Goal: Task Accomplishment & Management: Use online tool/utility

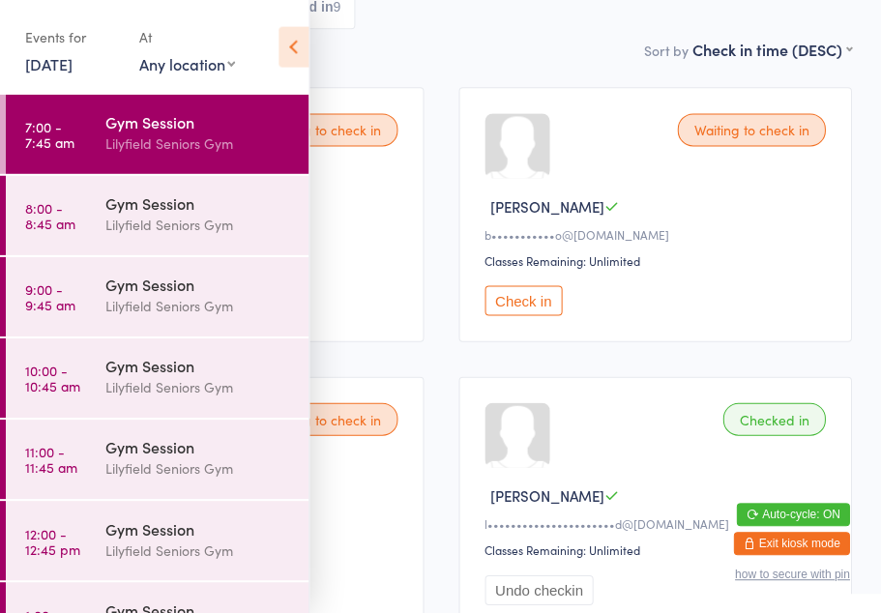
click at [178, 216] on div "Lilyfield Seniors Gym" at bounding box center [198, 225] width 187 height 22
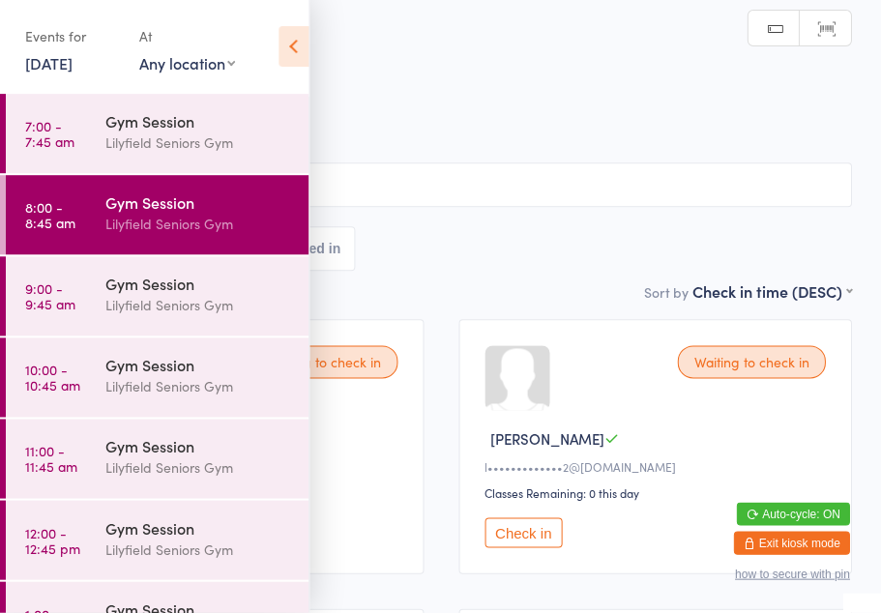
click at [294, 52] on icon at bounding box center [294, 47] width 30 height 41
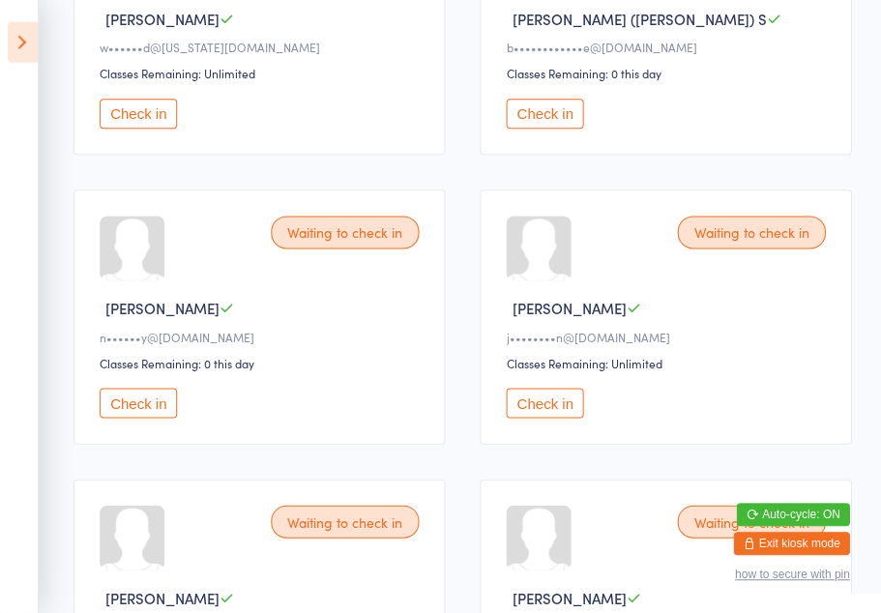
click at [134, 419] on button "Check in" at bounding box center [138, 404] width 77 height 30
click at [143, 127] on button "Check in" at bounding box center [138, 114] width 77 height 30
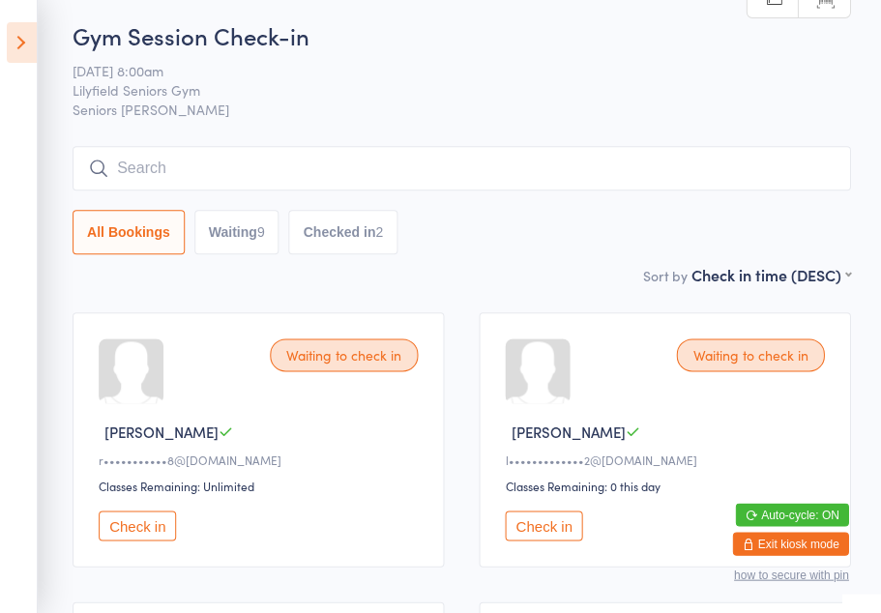
scroll to position [8, 0]
click at [287, 558] on div "Waiting to check in [PERSON_NAME] B r•••••••••••8@[DOMAIN_NAME] Classes Remaini…" at bounding box center [259, 439] width 371 height 254
click at [147, 537] on button "Check in" at bounding box center [138, 526] width 77 height 30
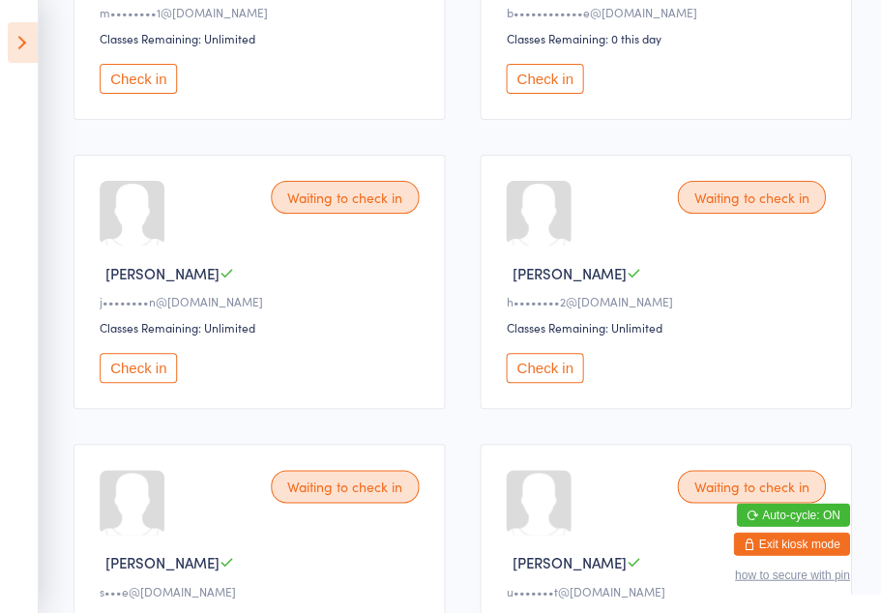
scroll to position [744, 0]
click at [151, 383] on button "Check in" at bounding box center [138, 368] width 77 height 30
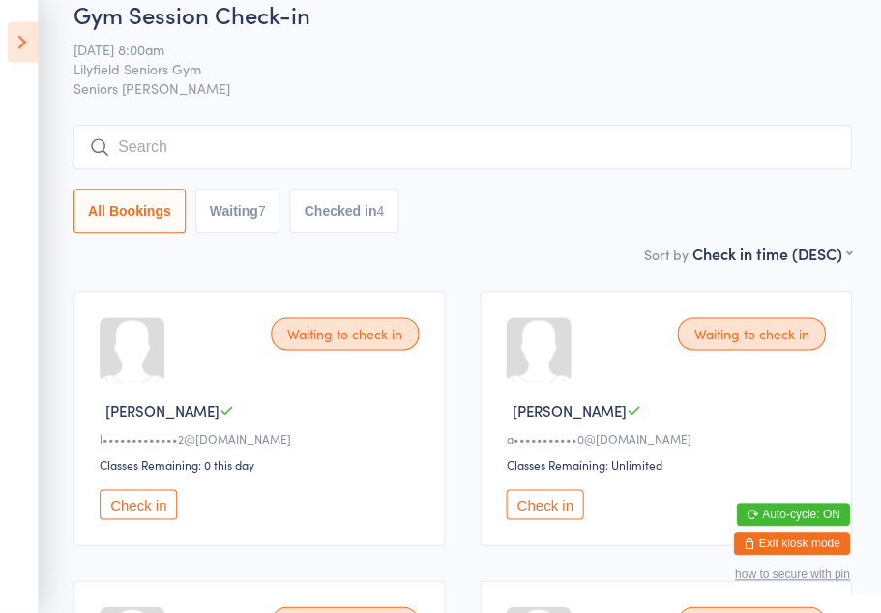
scroll to position [30, 0]
click at [141, 221] on button "All Bookings" at bounding box center [130, 210] width 112 height 44
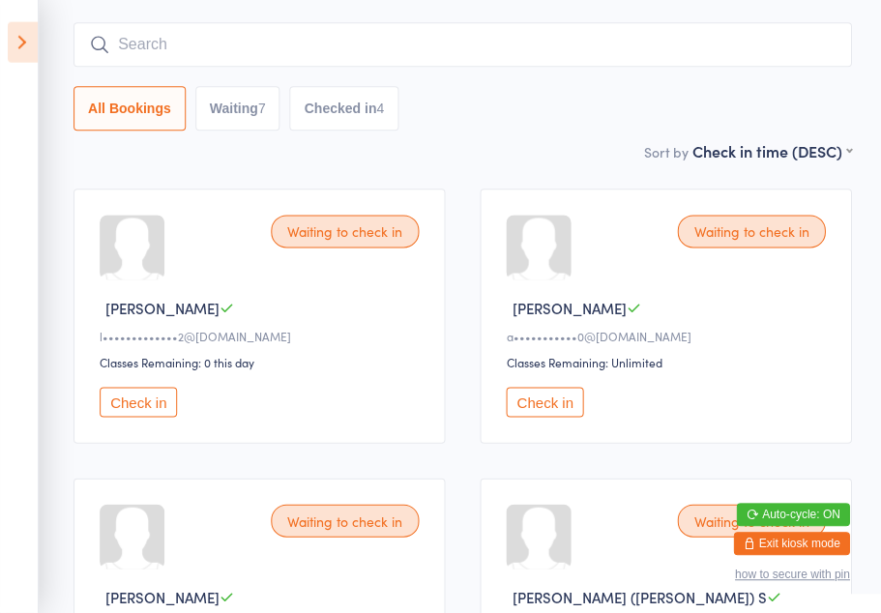
scroll to position [132, 0]
click at [548, 404] on button "Check in" at bounding box center [544, 402] width 77 height 30
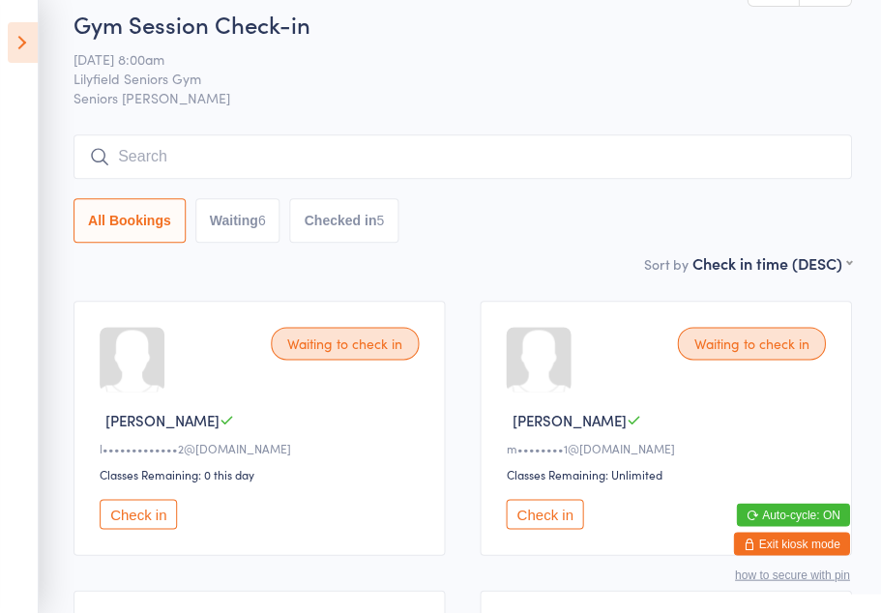
scroll to position [0, 0]
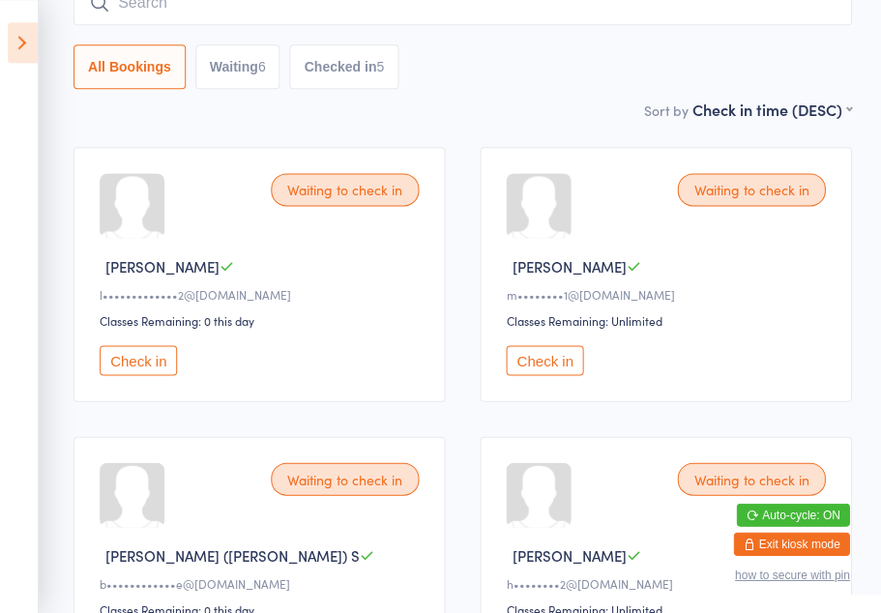
click at [548, 364] on button "Check in" at bounding box center [544, 360] width 77 height 30
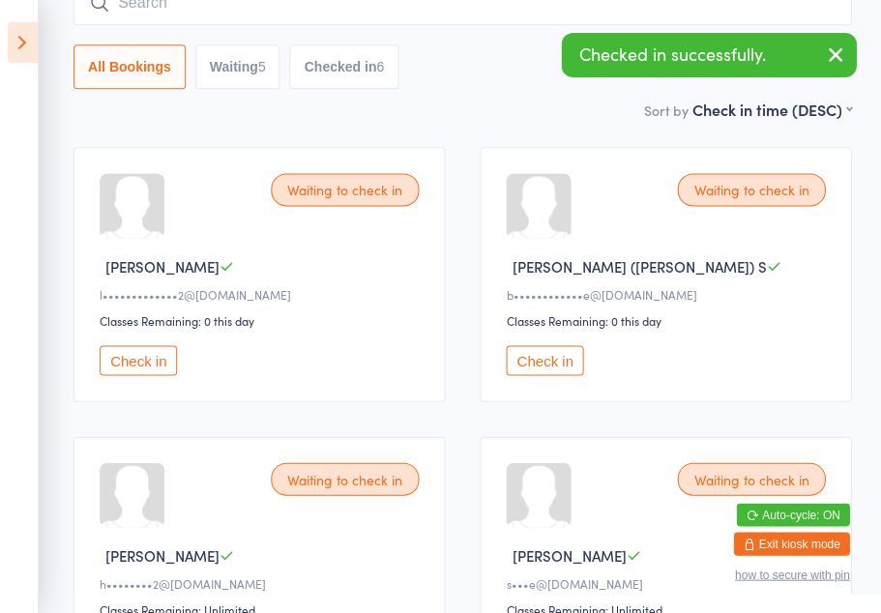
click at [535, 375] on button "Check in" at bounding box center [544, 360] width 77 height 30
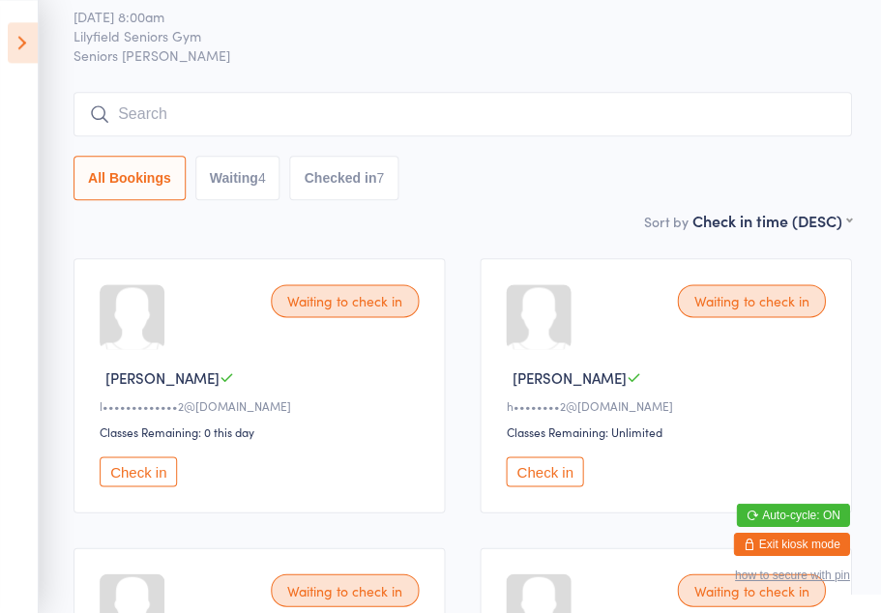
scroll to position [61, 0]
click at [549, 476] on button "Check in" at bounding box center [544, 472] width 77 height 30
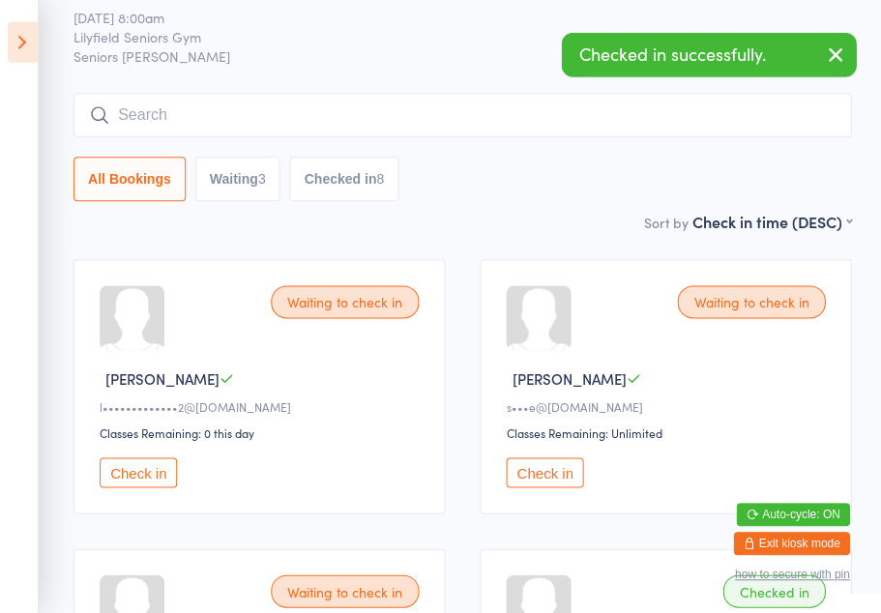
click at [764, 413] on div "s•••e@[DOMAIN_NAME]" at bounding box center [668, 406] width 325 height 16
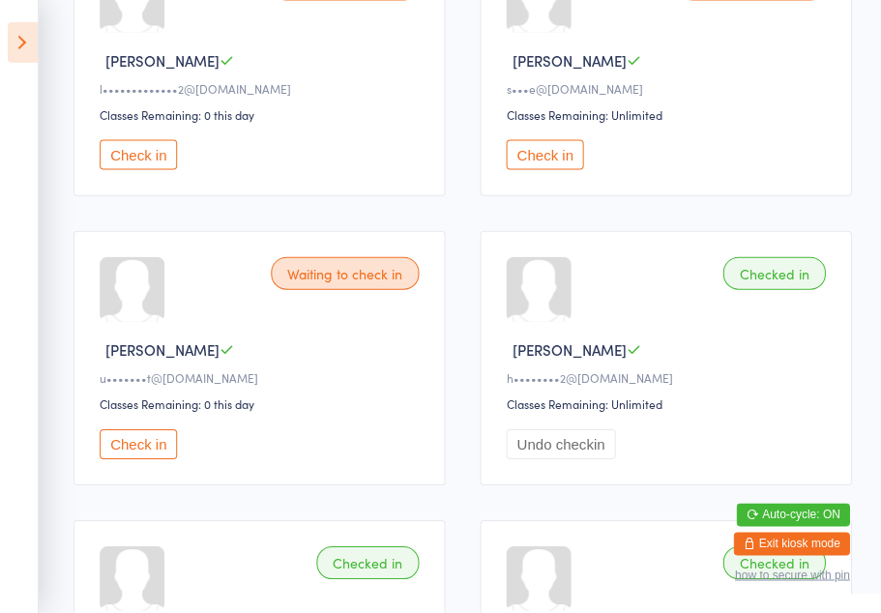
scroll to position [379, 0]
click at [555, 159] on button "Check in" at bounding box center [544, 154] width 77 height 30
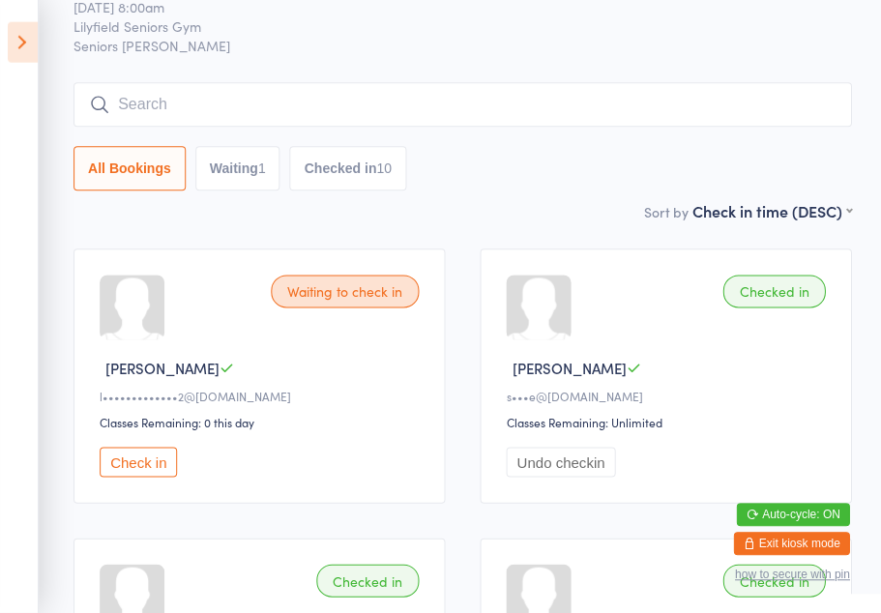
scroll to position [0, 0]
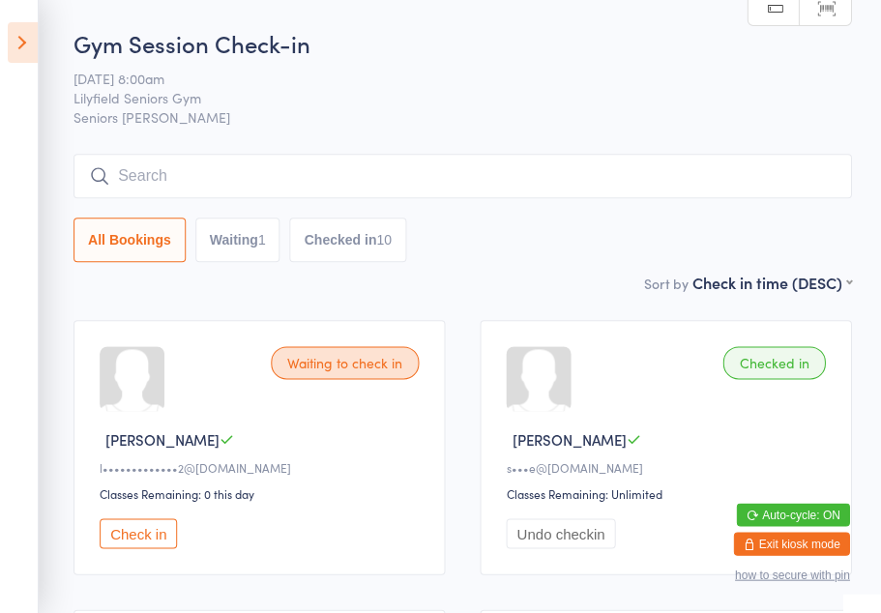
click at [33, 45] on icon at bounding box center [23, 42] width 30 height 41
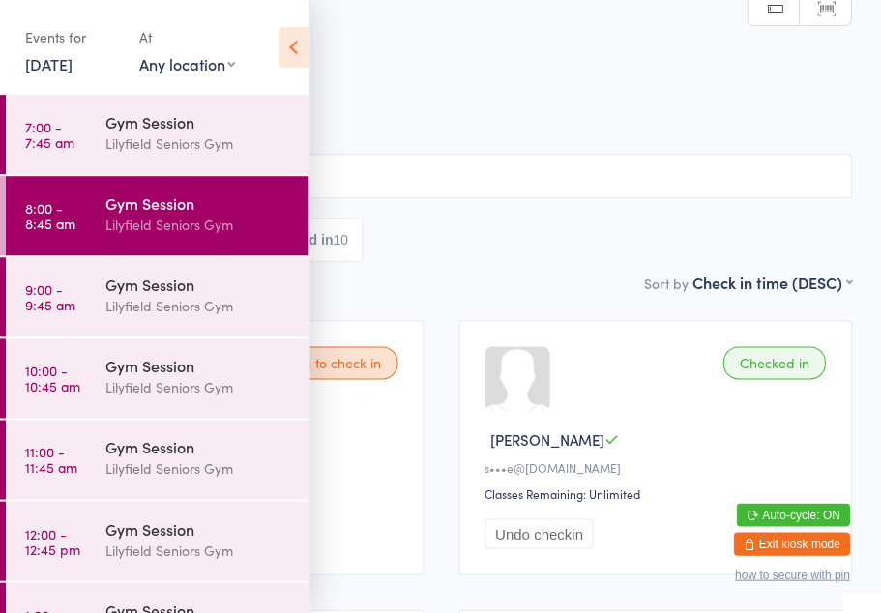
click at [205, 295] on div "Gym Session" at bounding box center [198, 284] width 187 height 21
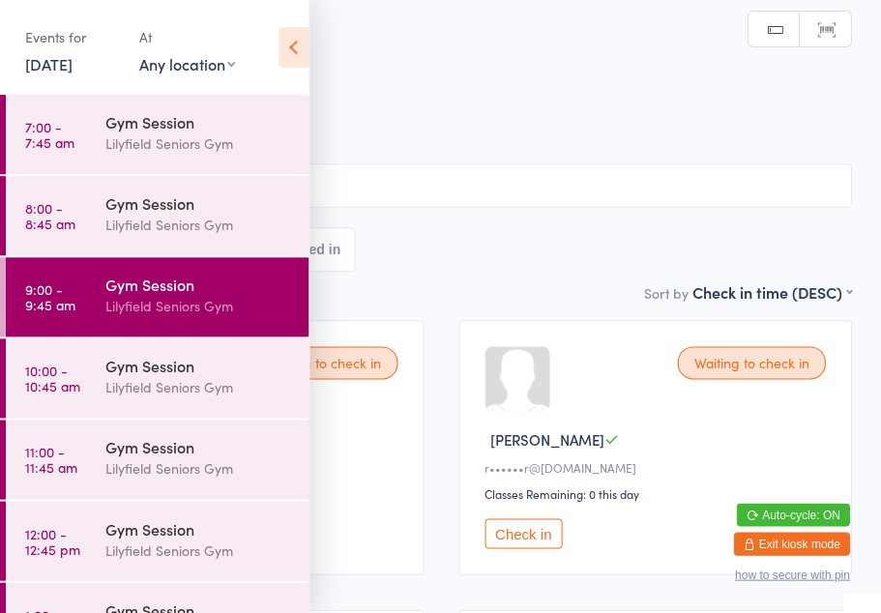
click at [297, 45] on icon at bounding box center [294, 47] width 30 height 41
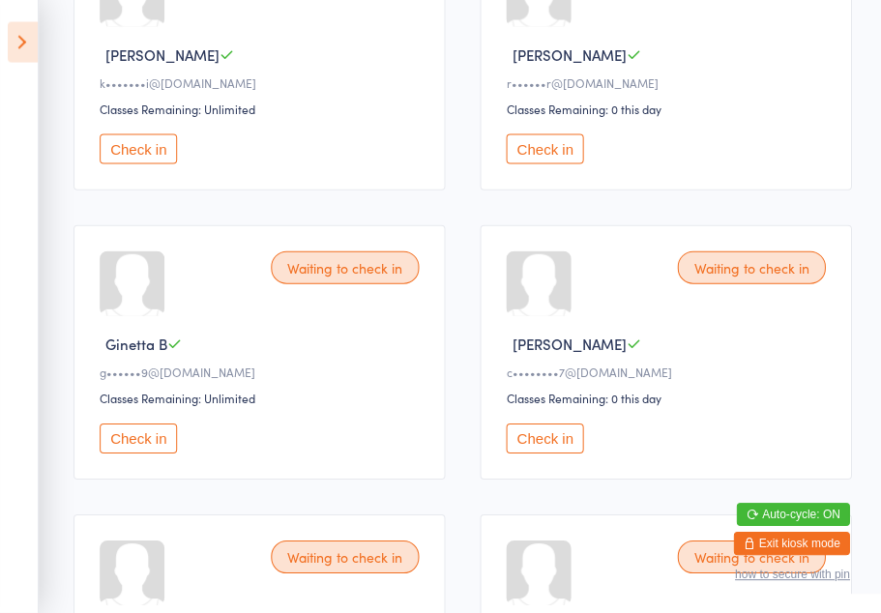
scroll to position [385, 0]
click at [136, 453] on button "Check in" at bounding box center [138, 438] width 77 height 30
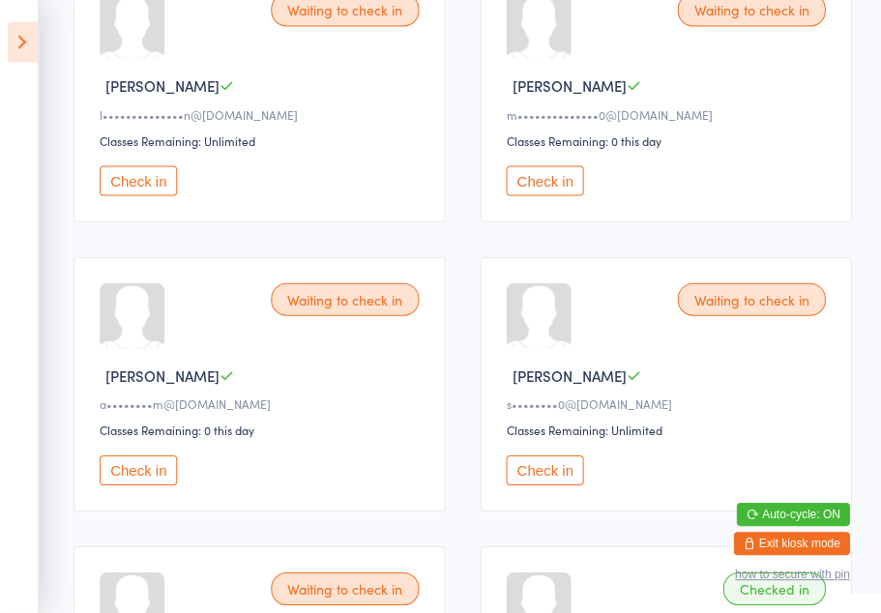
scroll to position [1221, 0]
click at [140, 485] on button "Check in" at bounding box center [138, 470] width 77 height 30
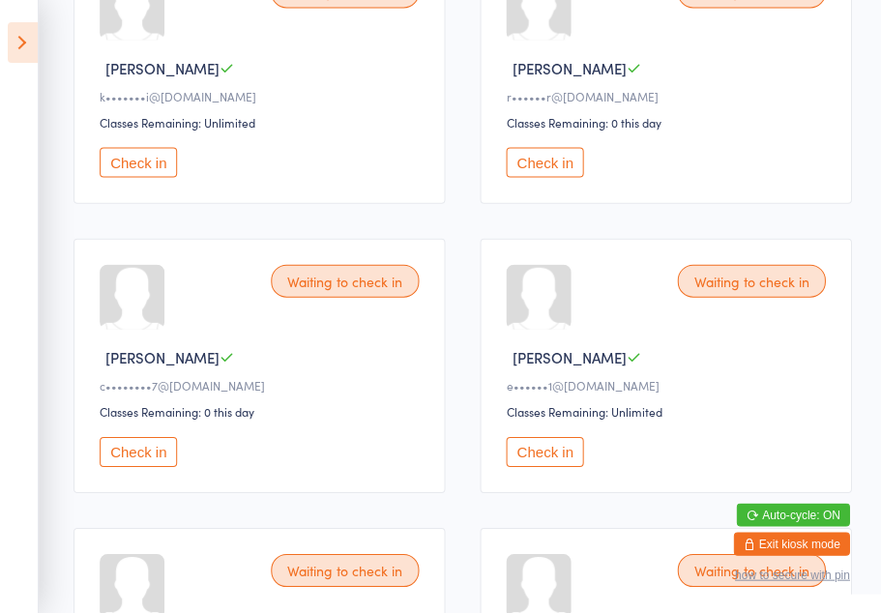
scroll to position [0, 0]
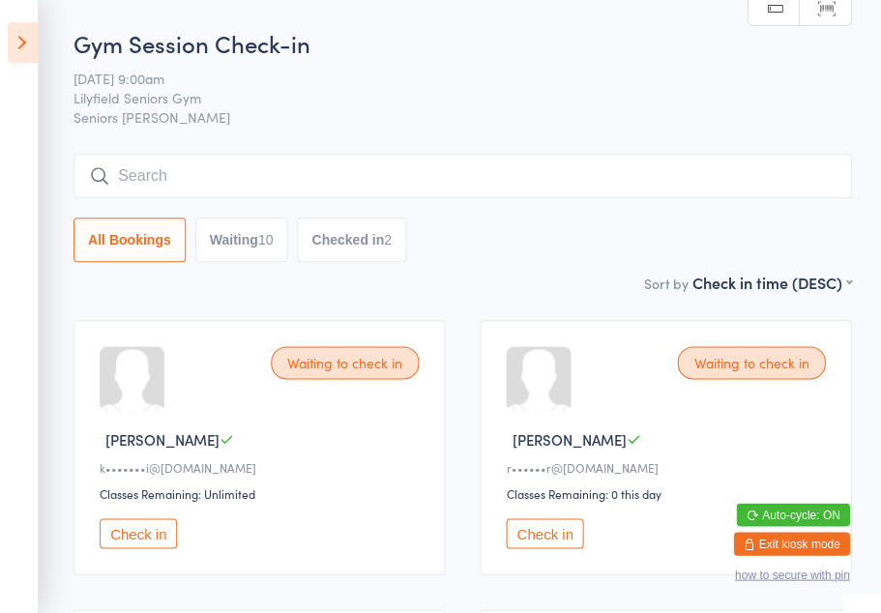
click at [17, 34] on icon at bounding box center [23, 42] width 30 height 41
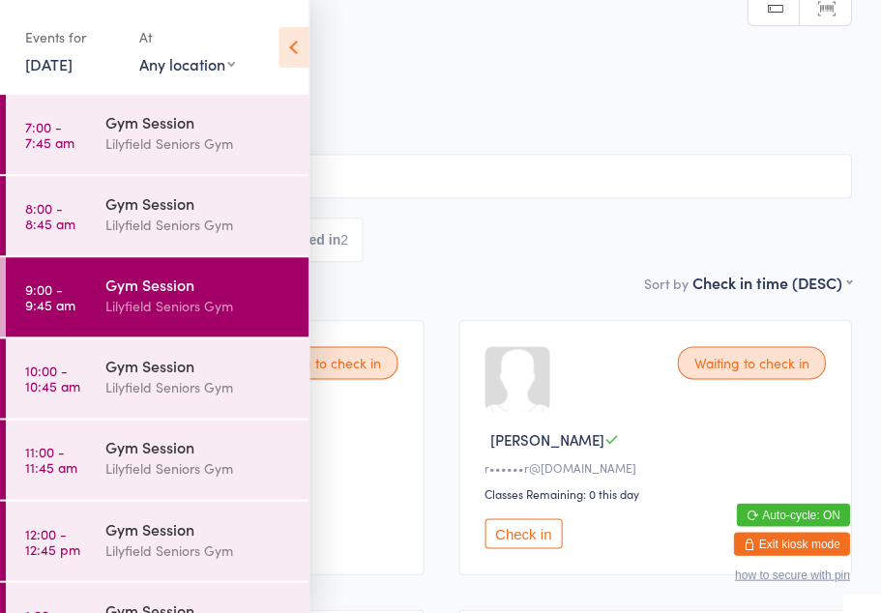
click at [49, 208] on time "8:00 - 8:45 am" at bounding box center [50, 215] width 50 height 31
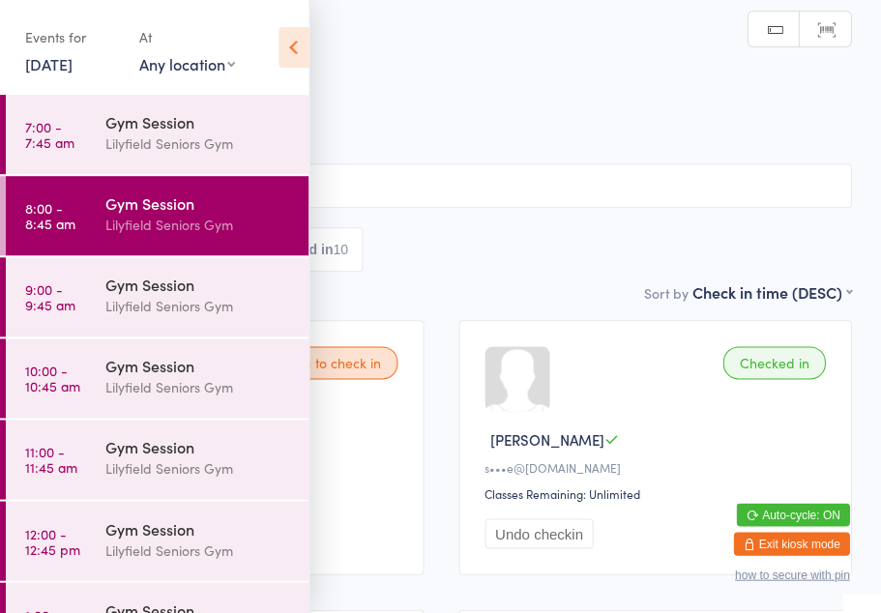
click at [285, 46] on icon at bounding box center [294, 47] width 30 height 41
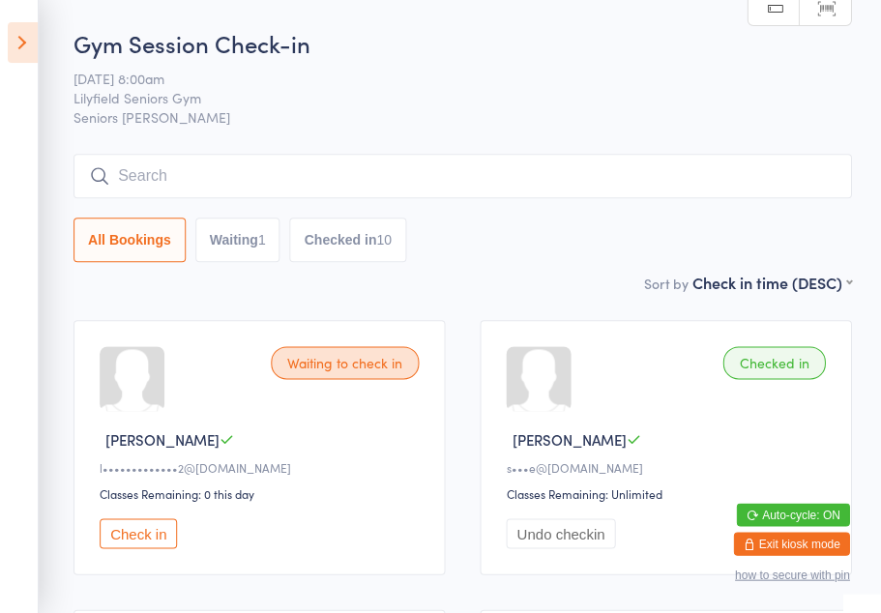
click at [24, 41] on icon at bounding box center [23, 42] width 30 height 41
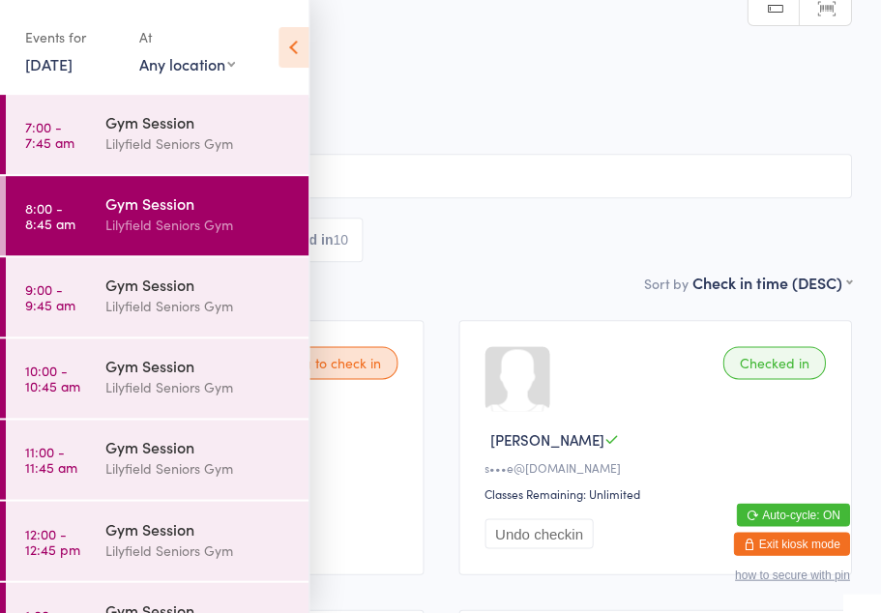
click at [53, 297] on time "9:00 - 9:45 am" at bounding box center [50, 296] width 50 height 31
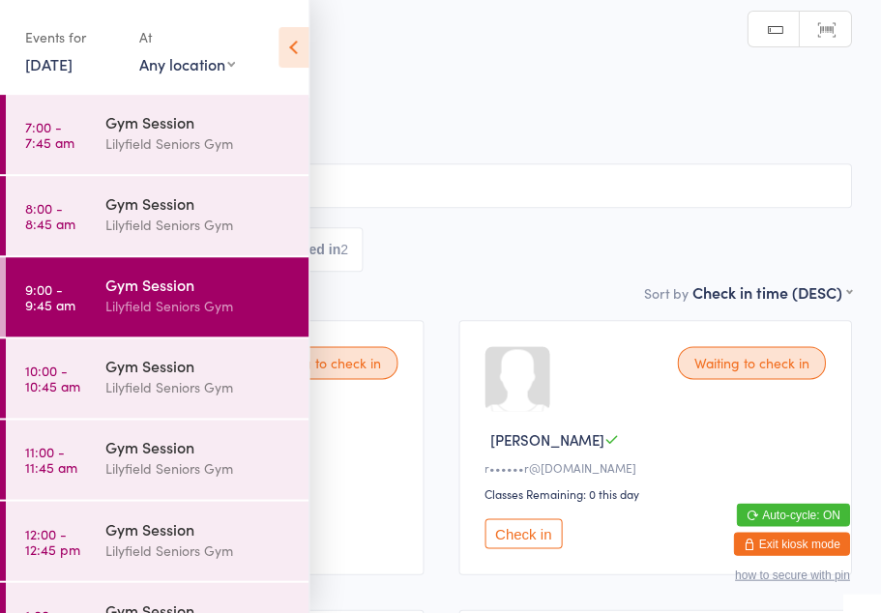
click at [285, 45] on icon at bounding box center [294, 47] width 30 height 41
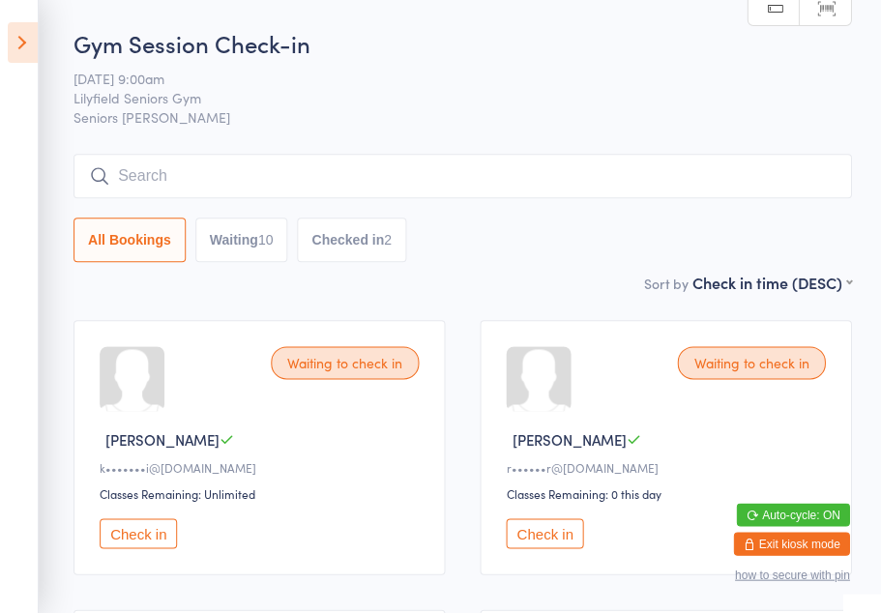
click at [139, 548] on button "Check in" at bounding box center [138, 533] width 77 height 30
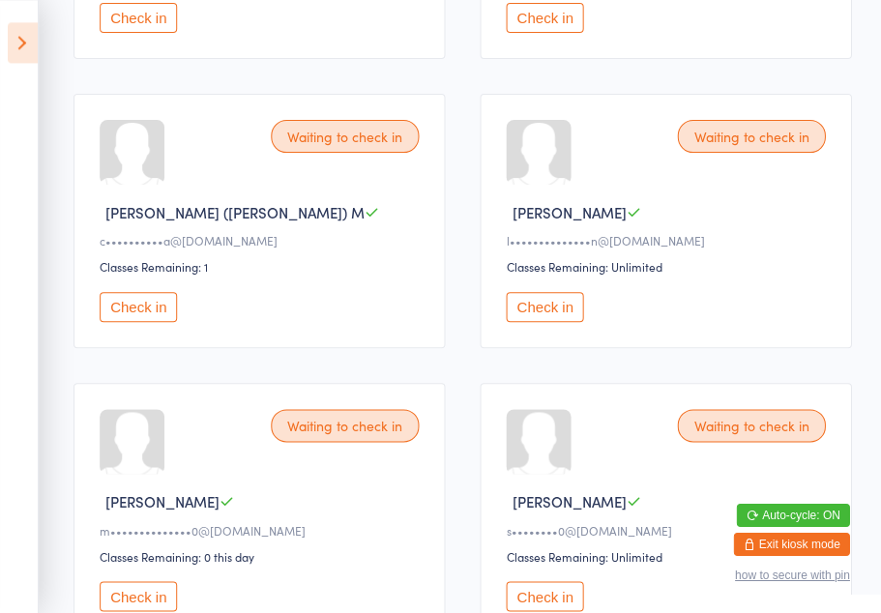
click at [144, 322] on button "Check in" at bounding box center [138, 307] width 77 height 30
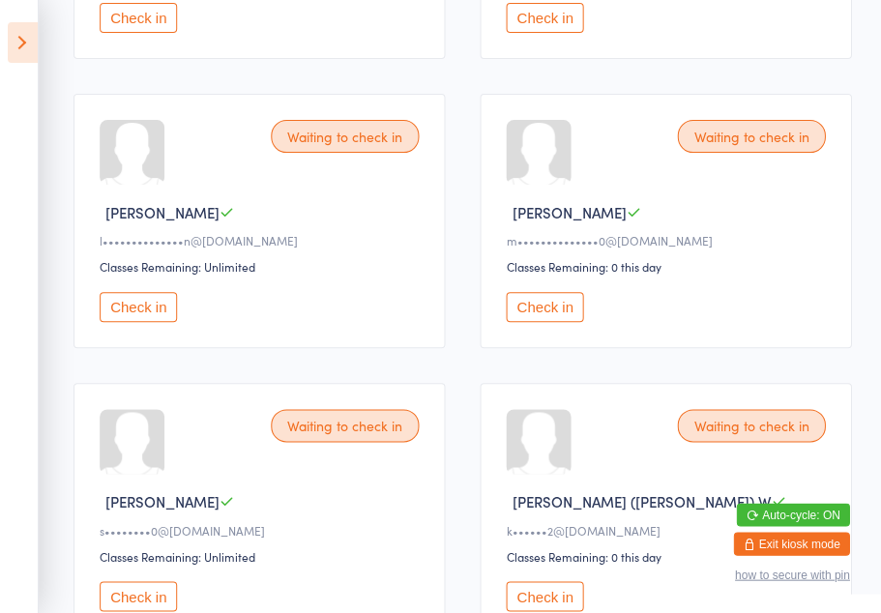
click at [555, 322] on button "Check in" at bounding box center [544, 307] width 77 height 30
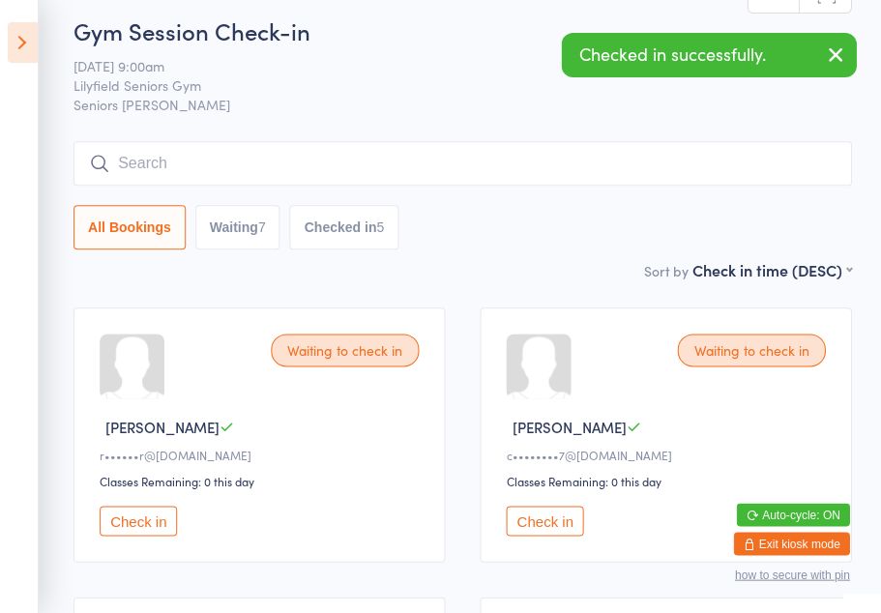
scroll to position [0, 0]
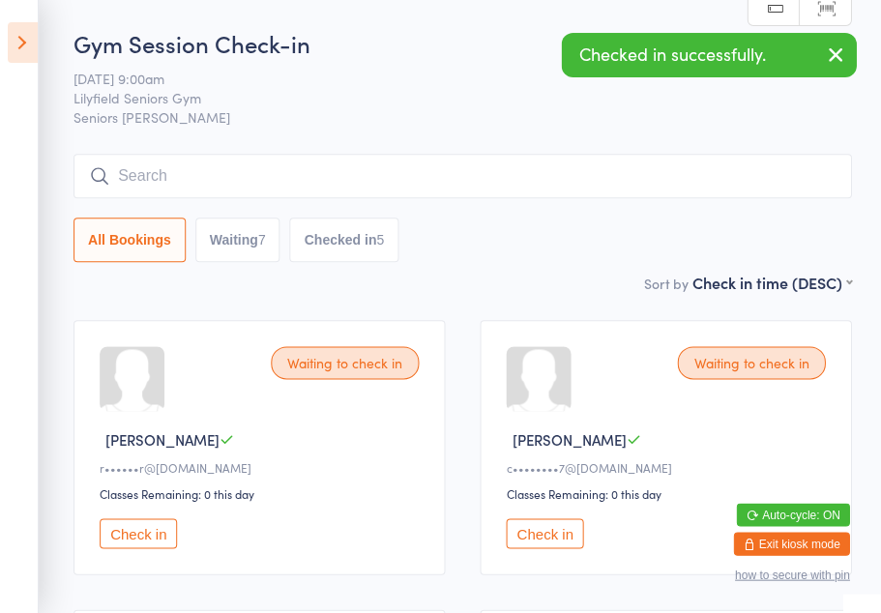
click at [550, 548] on button "Check in" at bounding box center [544, 533] width 77 height 30
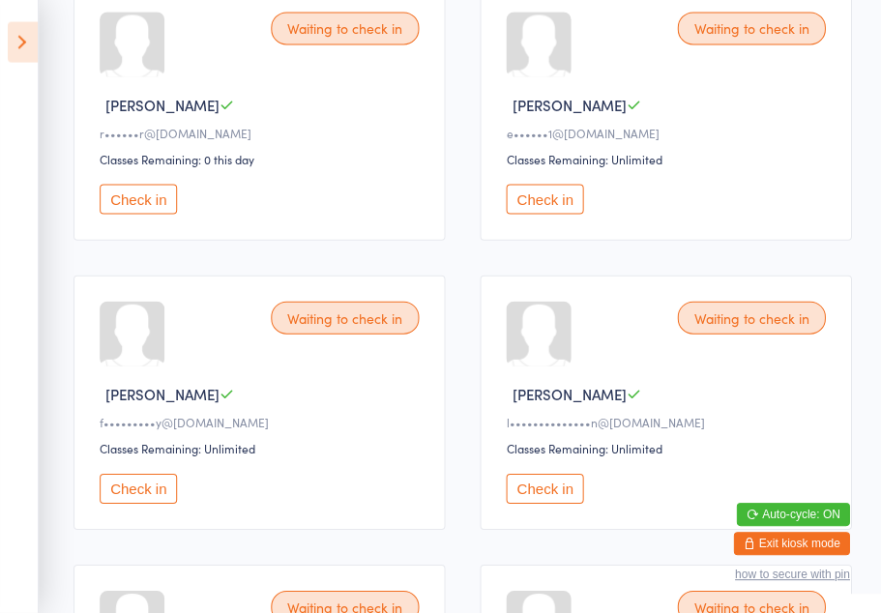
scroll to position [335, 0]
click at [167, 503] on button "Check in" at bounding box center [138, 488] width 77 height 30
click at [557, 503] on button "Check in" at bounding box center [544, 488] width 77 height 30
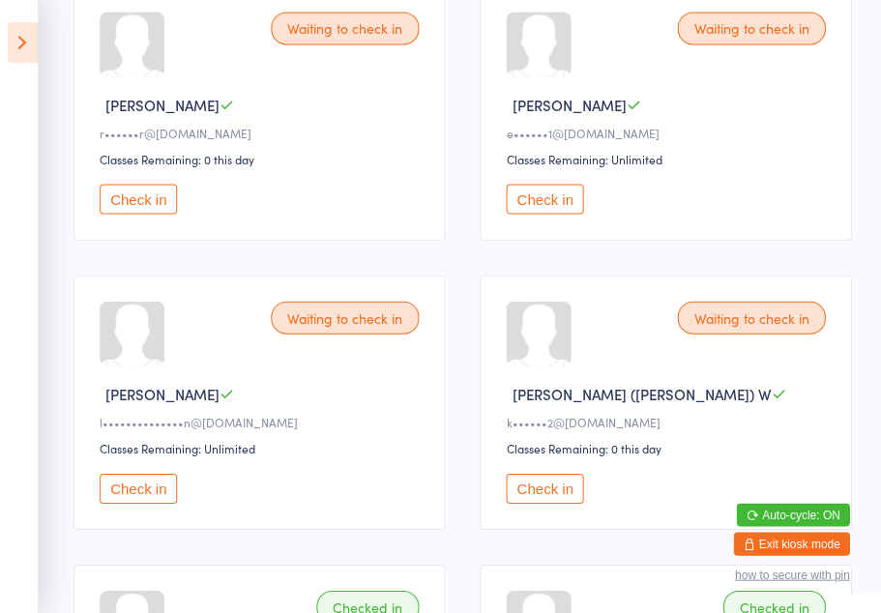
click at [125, 214] on button "Check in" at bounding box center [138, 199] width 77 height 30
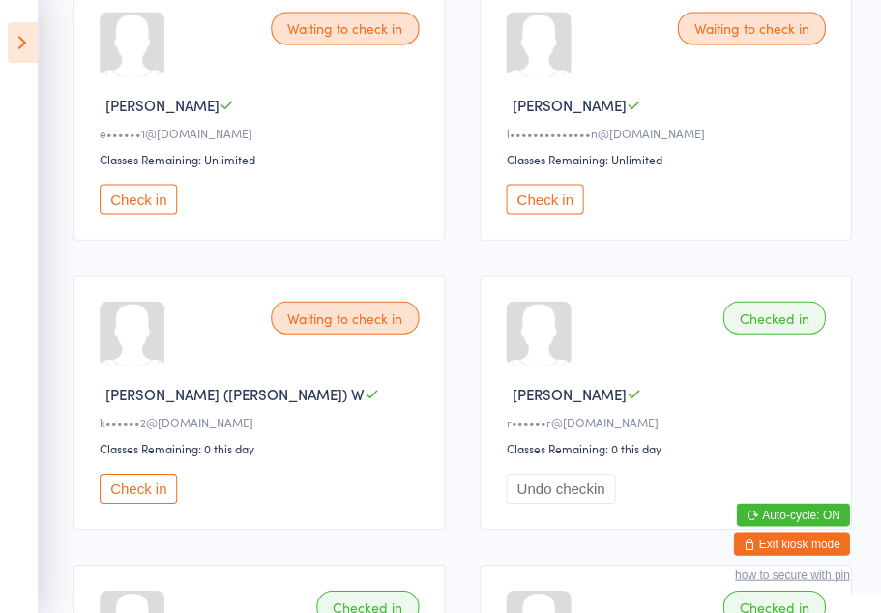
click at [28, 44] on icon at bounding box center [23, 42] width 30 height 41
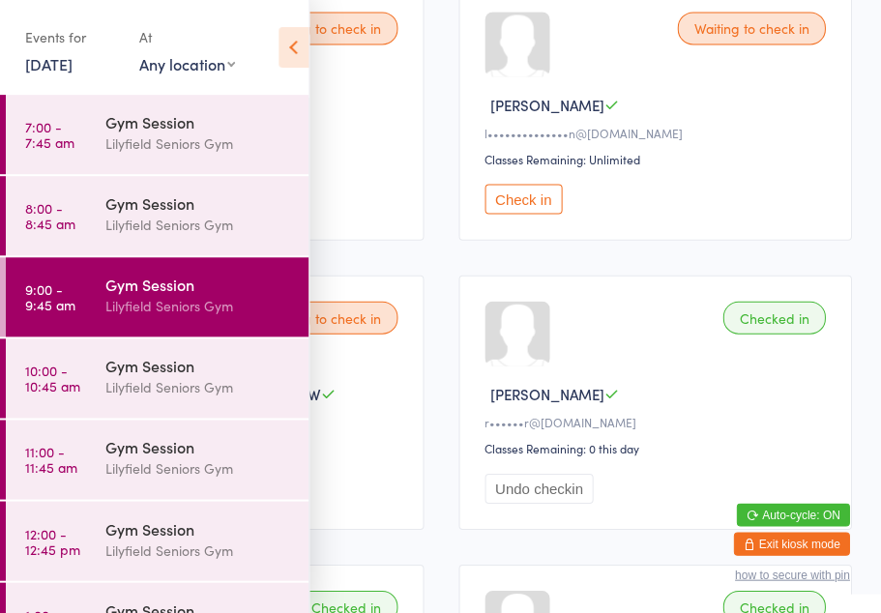
click at [38, 367] on time "10:00 - 10:45 am" at bounding box center [52, 378] width 55 height 31
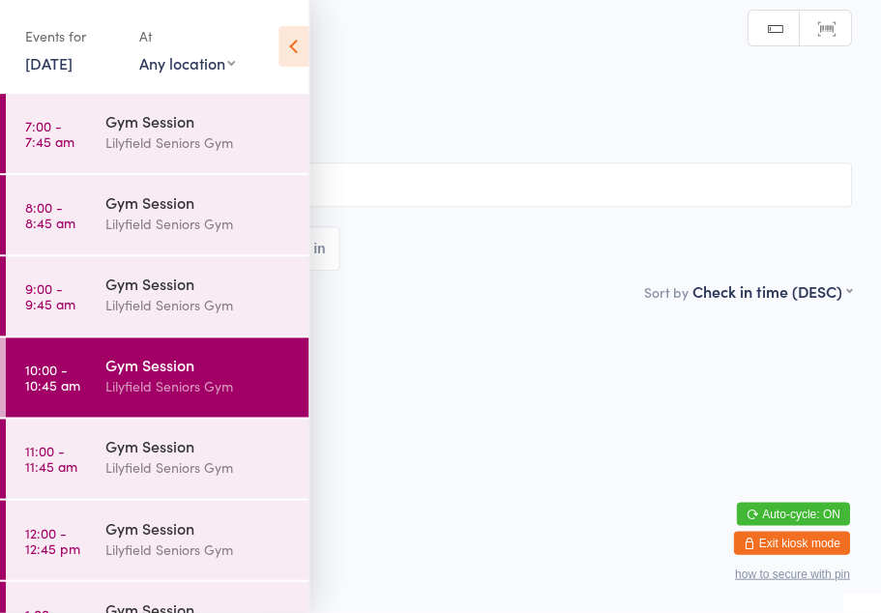
click at [292, 27] on icon at bounding box center [294, 47] width 30 height 41
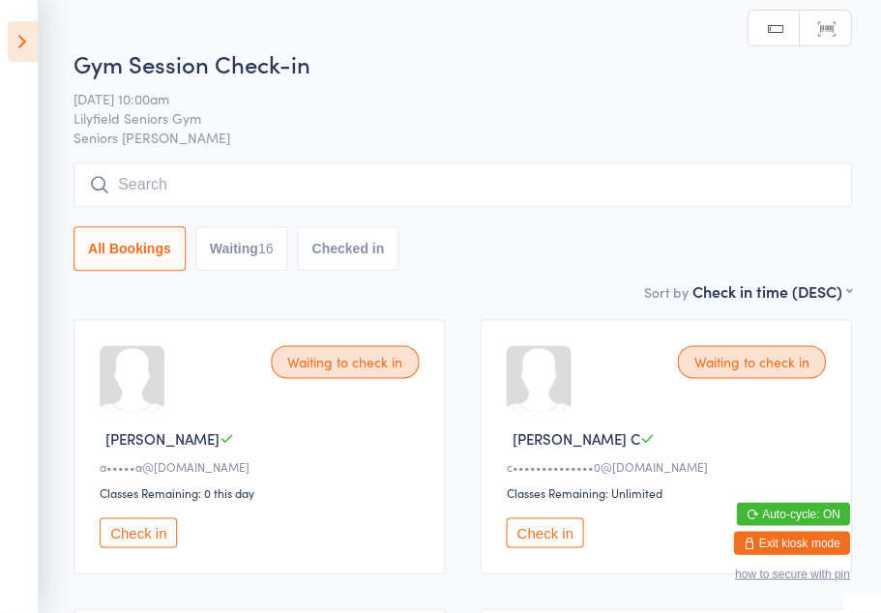
click at [286, 251] on button "Waiting 16" at bounding box center [241, 249] width 93 height 44
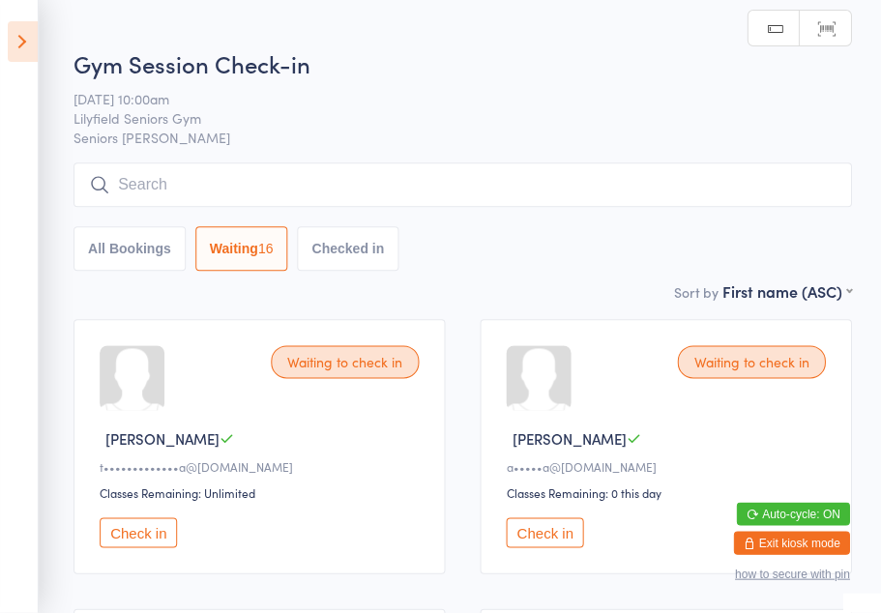
select select "0"
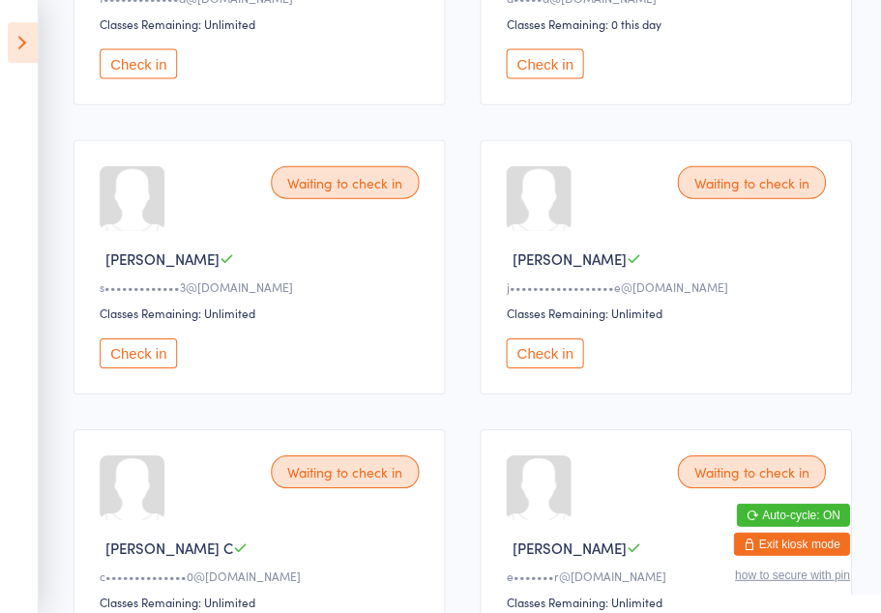
scroll to position [470, 0]
click at [549, 362] on button "Check in" at bounding box center [544, 353] width 77 height 30
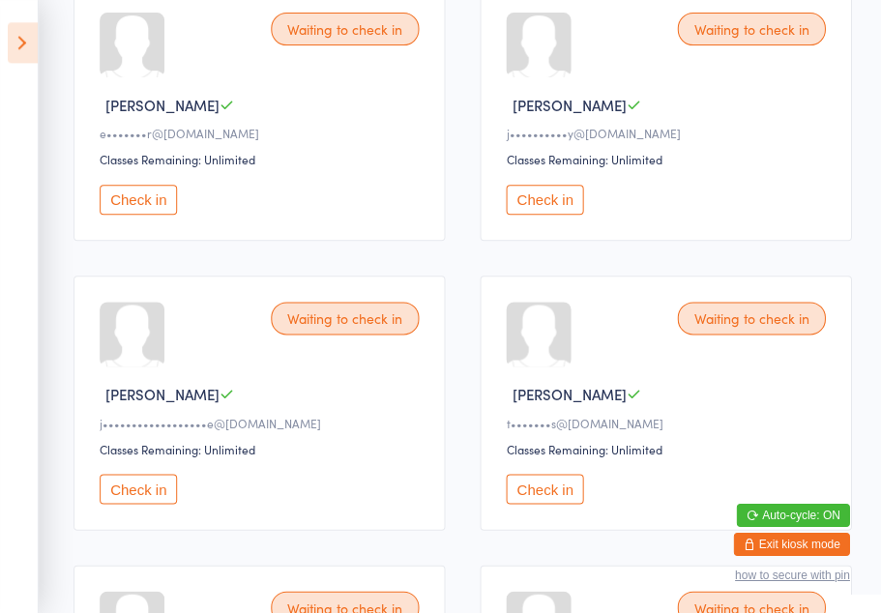
scroll to position [912, 0]
click at [143, 504] on button "Check in" at bounding box center [138, 489] width 77 height 30
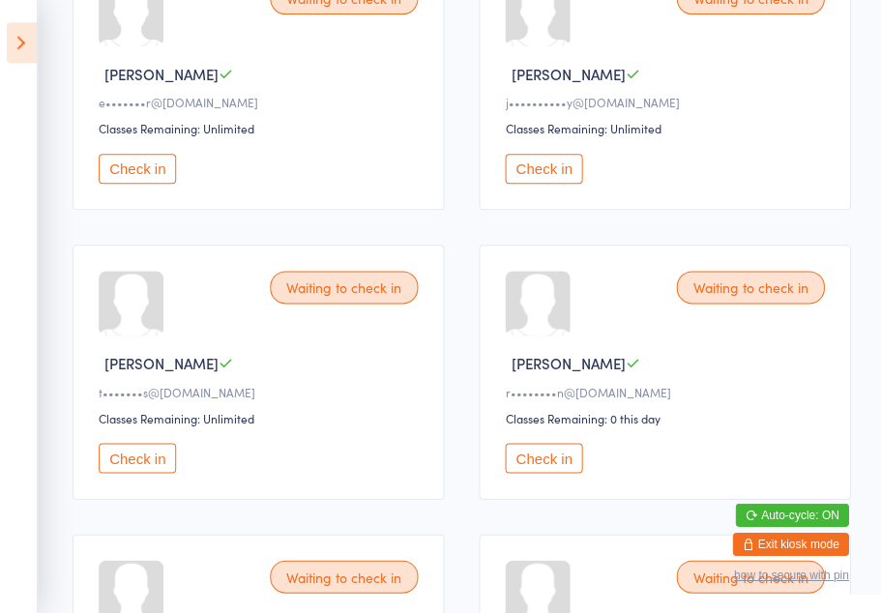
scroll to position [943, 0]
click at [134, 473] on button "Check in" at bounding box center [138, 458] width 77 height 30
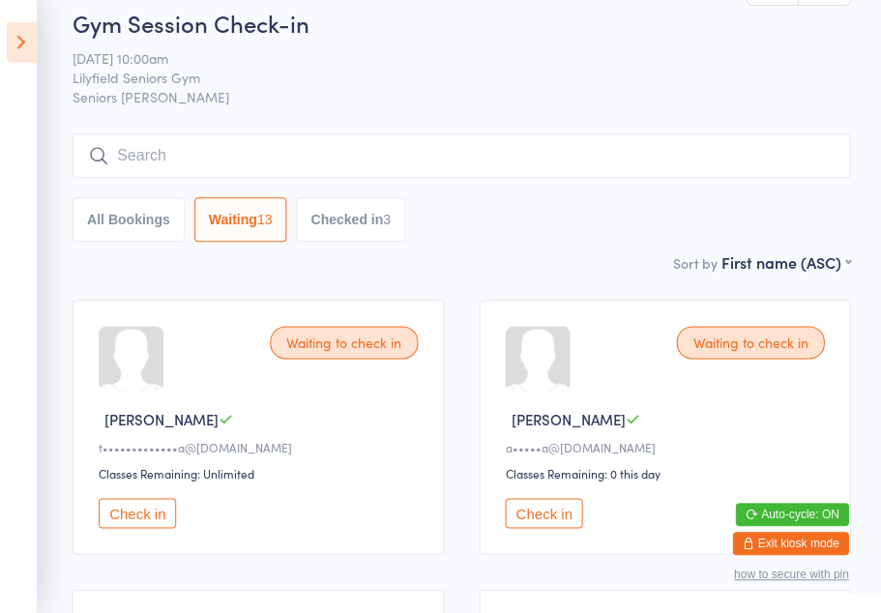
scroll to position [0, 0]
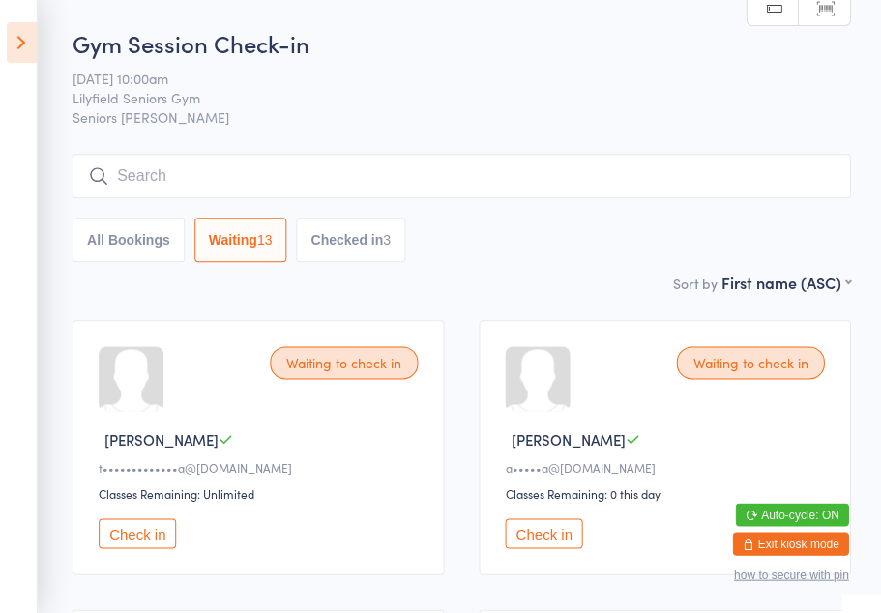
click at [388, 276] on div "Sort by First name (ASC) First name (ASC) First name (DESC) Last name (ASC) Las…" at bounding box center [463, 282] width 778 height 21
click at [370, 244] on button "Checked in 3" at bounding box center [351, 240] width 109 height 44
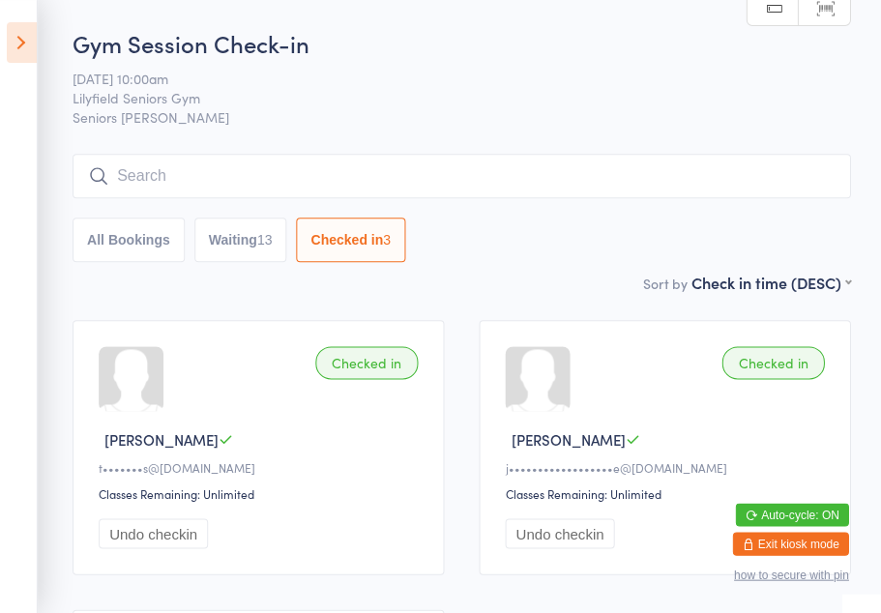
click at [245, 250] on button "Waiting 13" at bounding box center [241, 240] width 93 height 44
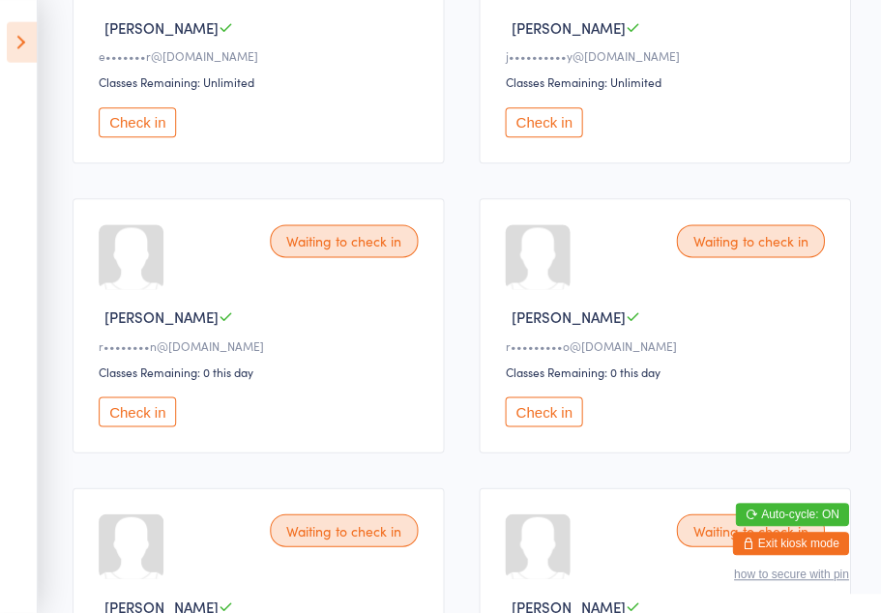
scroll to position [990, 0]
click at [138, 426] on button "Check in" at bounding box center [138, 411] width 77 height 30
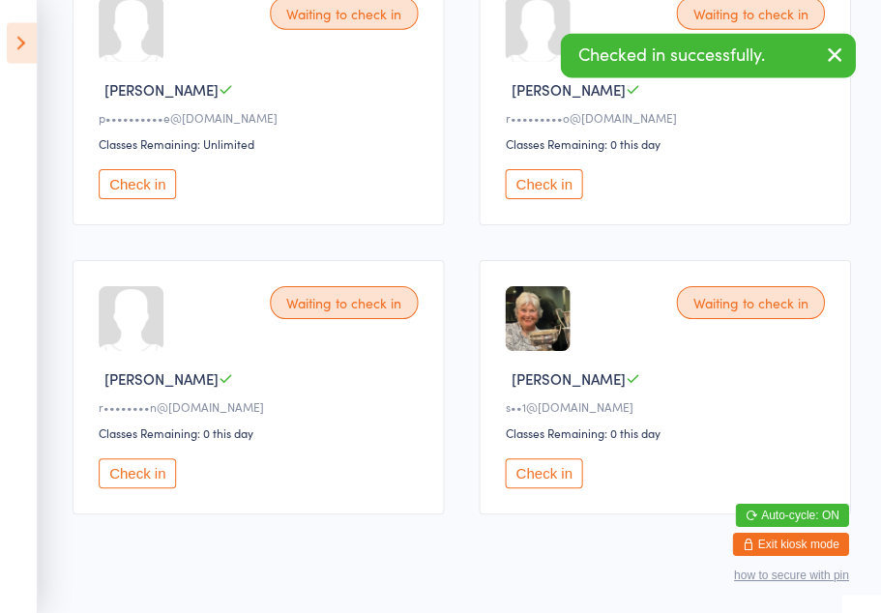
scroll to position [1507, 0]
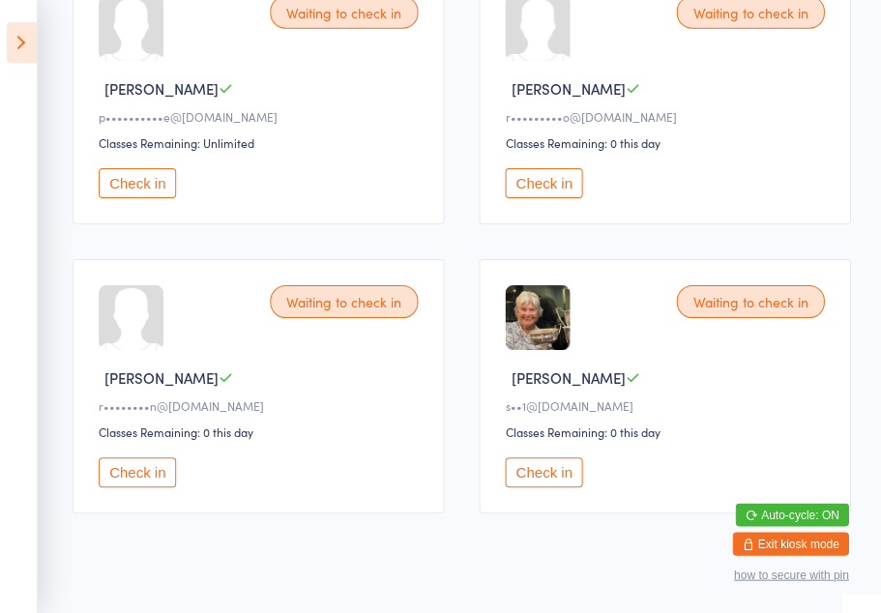
click at [144, 487] on button "Check in" at bounding box center [138, 472] width 77 height 30
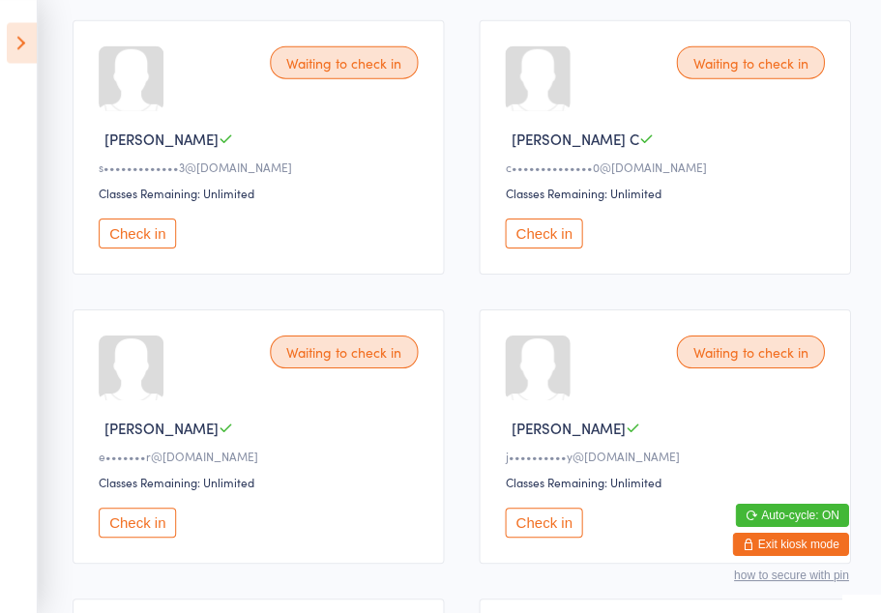
scroll to position [576, 0]
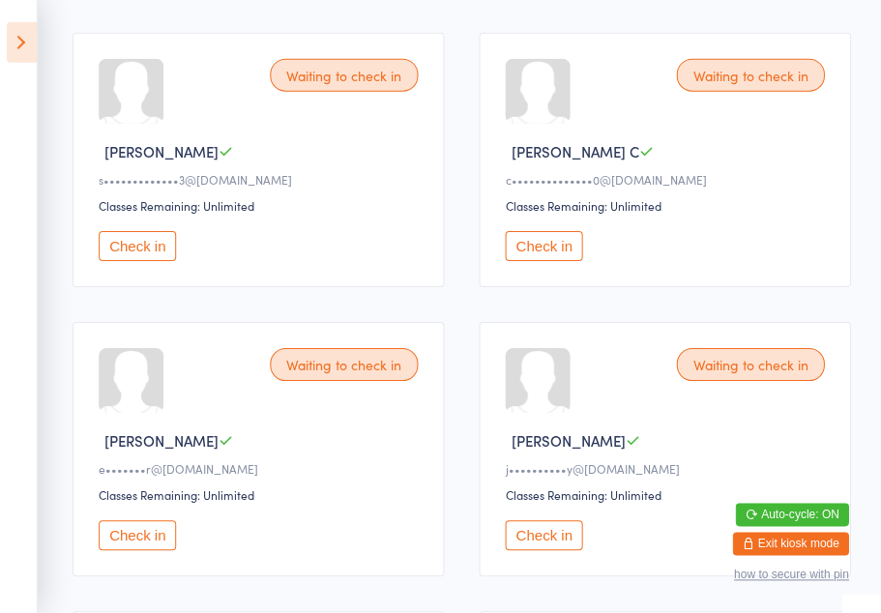
click at [135, 261] on button "Check in" at bounding box center [138, 246] width 77 height 30
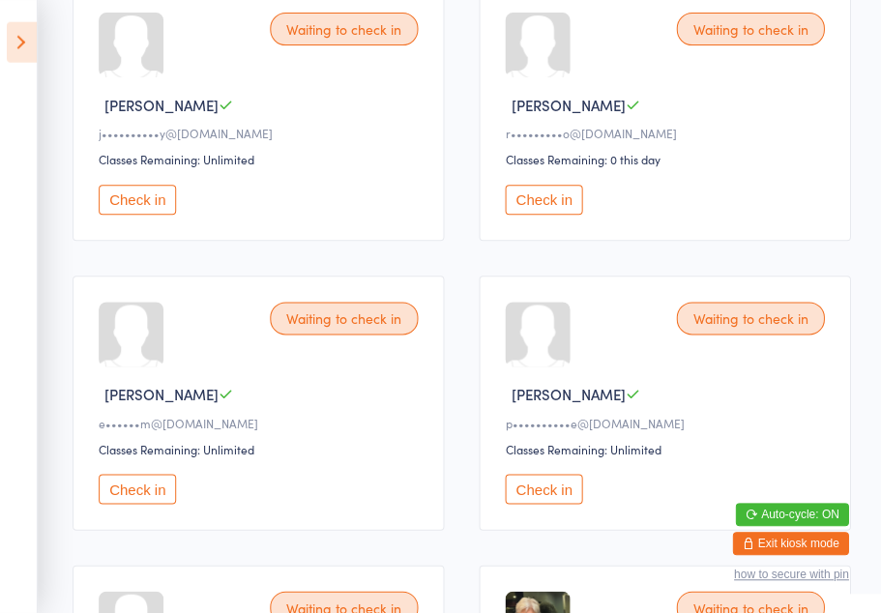
scroll to position [914, 0]
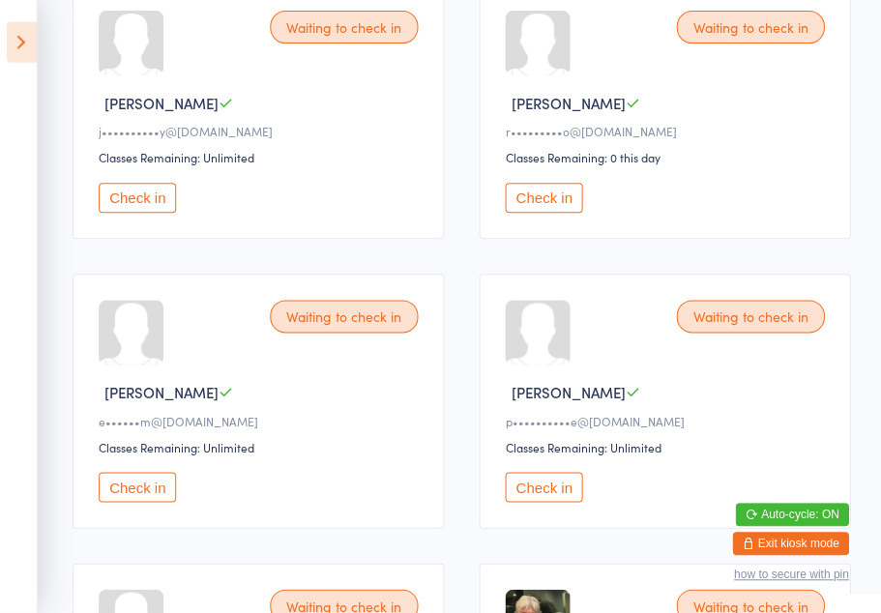
click at [540, 502] on button "Check in" at bounding box center [544, 487] width 77 height 30
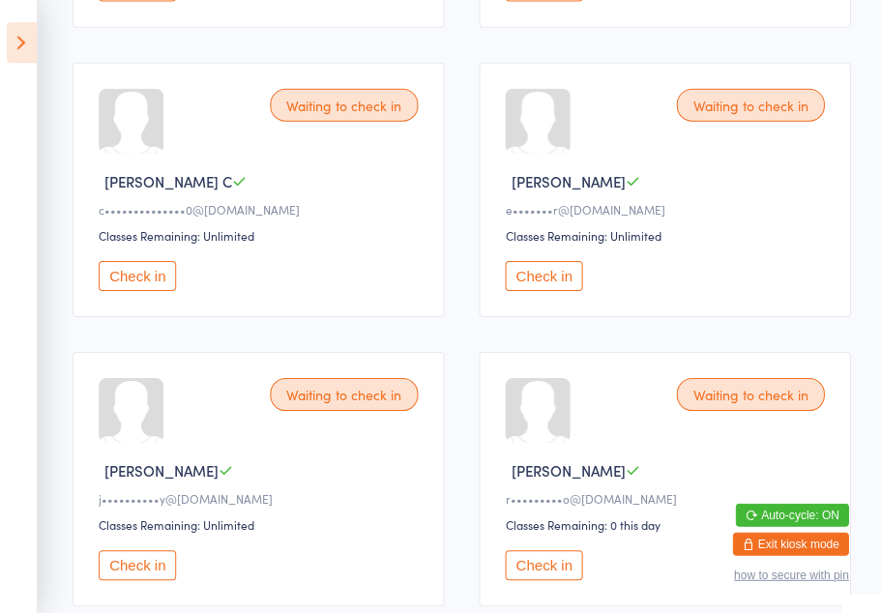
scroll to position [547, 0]
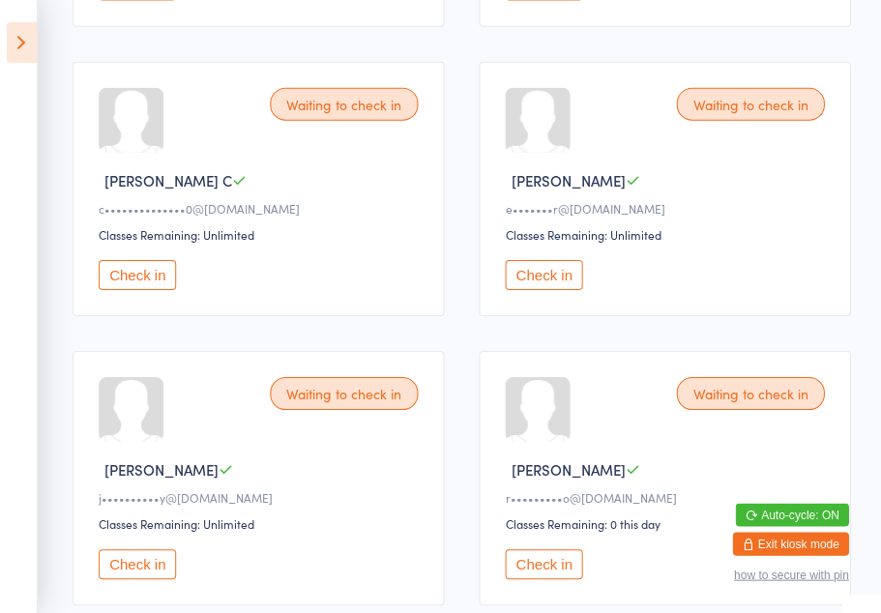
click at [548, 290] on button "Check in" at bounding box center [544, 275] width 77 height 30
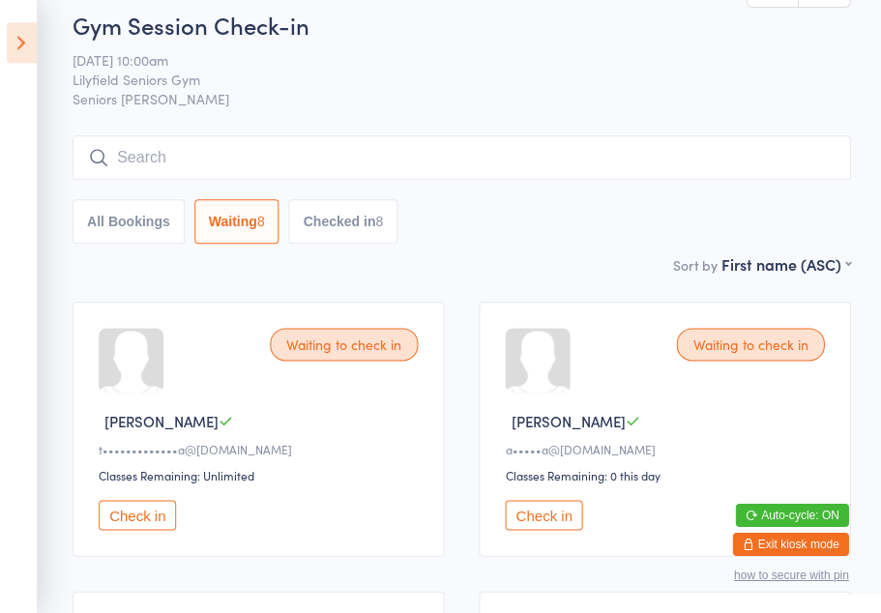
scroll to position [0, 0]
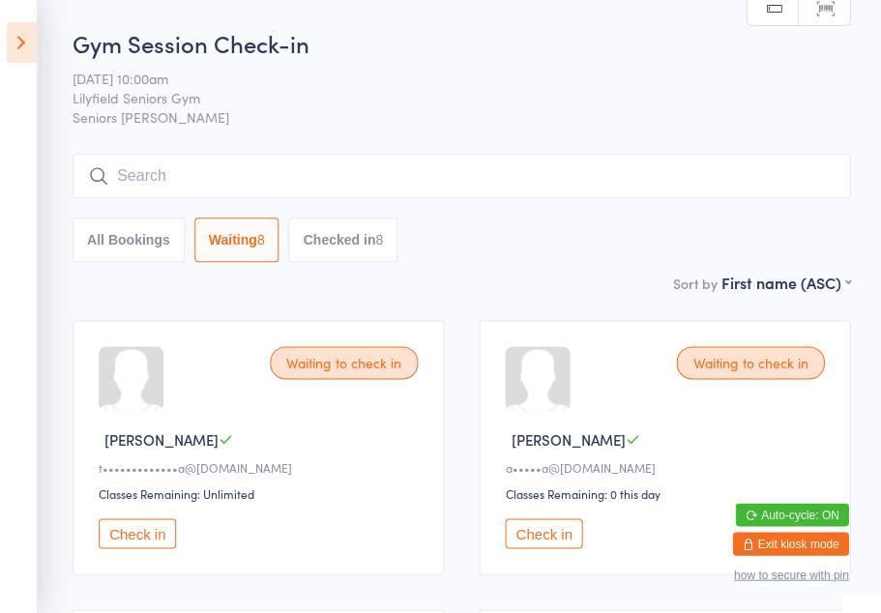
click at [554, 535] on button "Check in" at bounding box center [544, 533] width 77 height 30
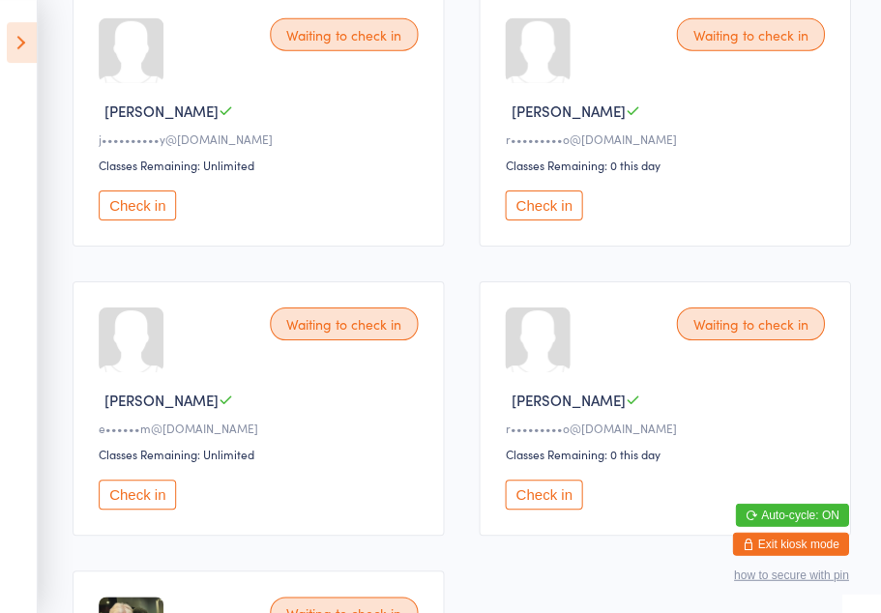
scroll to position [617, 0]
click at [159, 510] on button "Check in" at bounding box center [138, 495] width 77 height 30
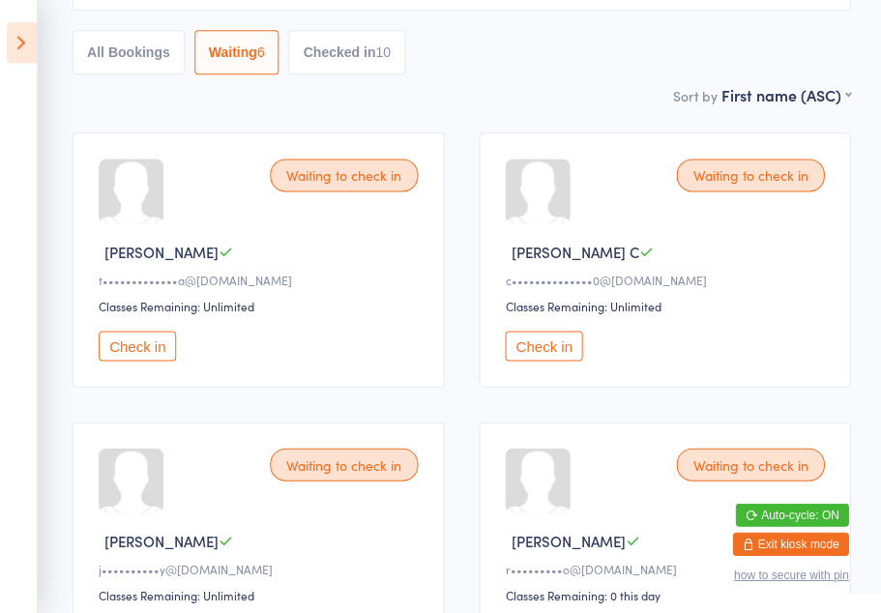
scroll to position [186, 0]
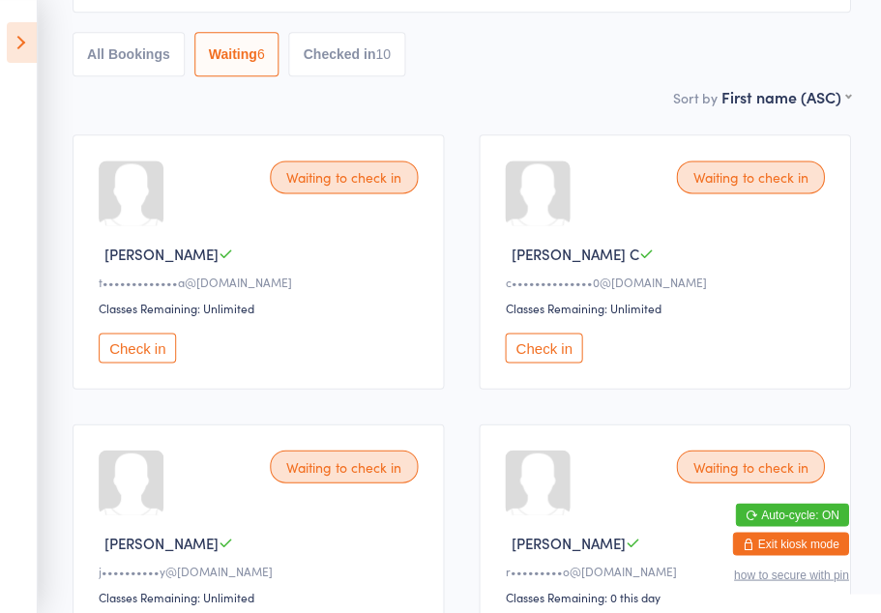
click at [144, 358] on button "Check in" at bounding box center [138, 348] width 77 height 30
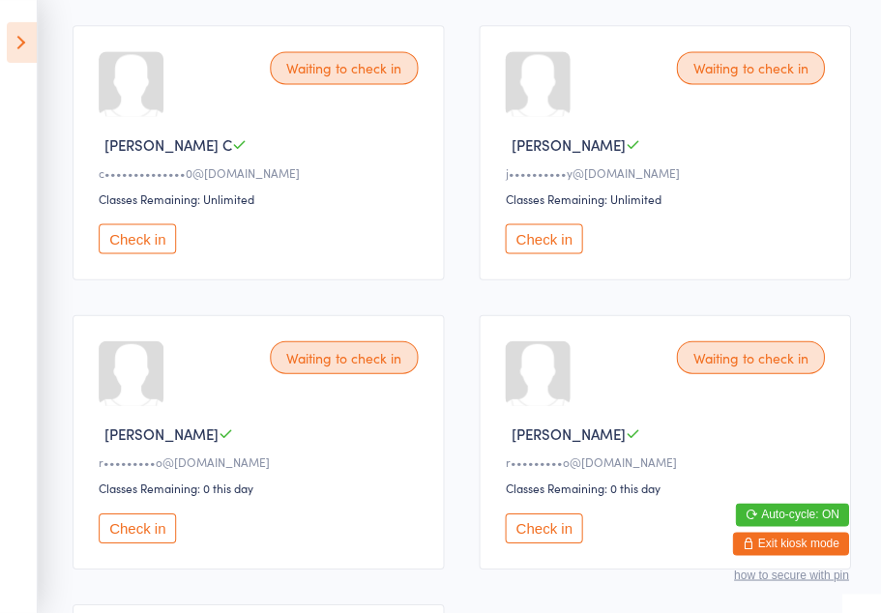
click at [158, 543] on button "Check in" at bounding box center [138, 528] width 77 height 30
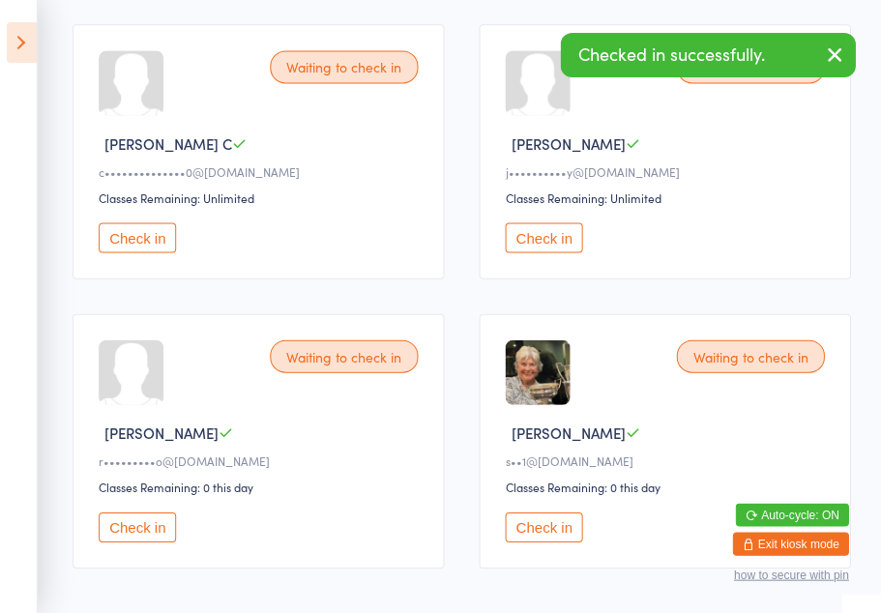
click at [152, 539] on button "Check in" at bounding box center [138, 527] width 77 height 30
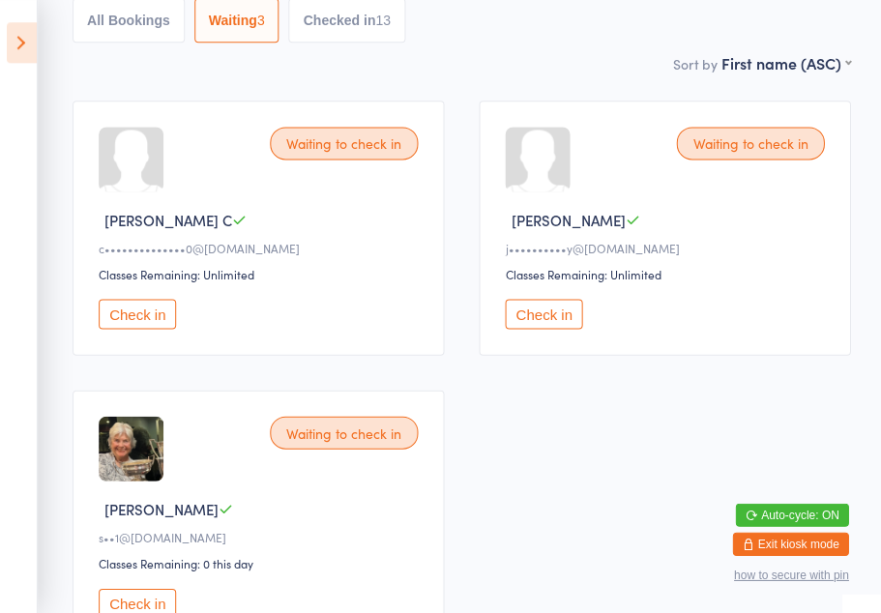
scroll to position [219, 0]
click at [124, 323] on button "Check in" at bounding box center [138, 315] width 77 height 30
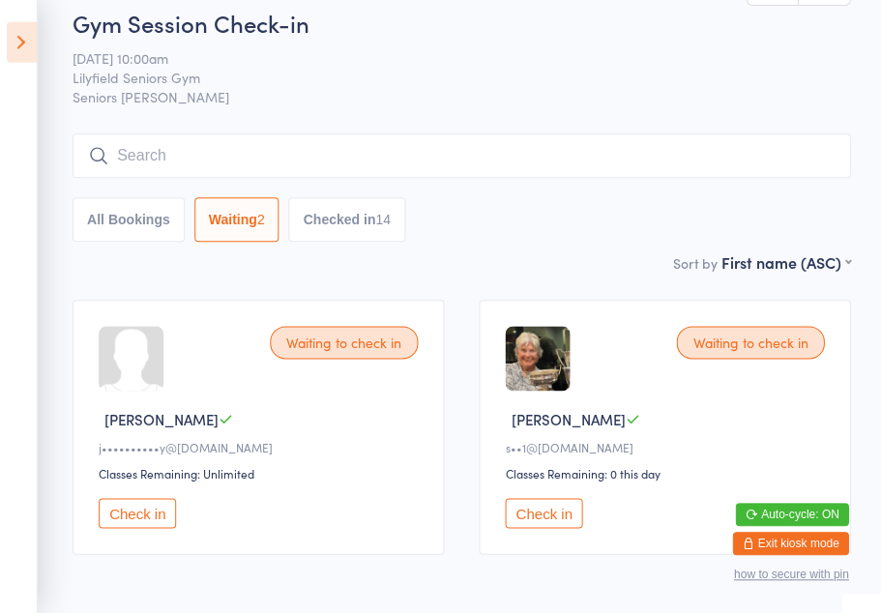
scroll to position [0, 0]
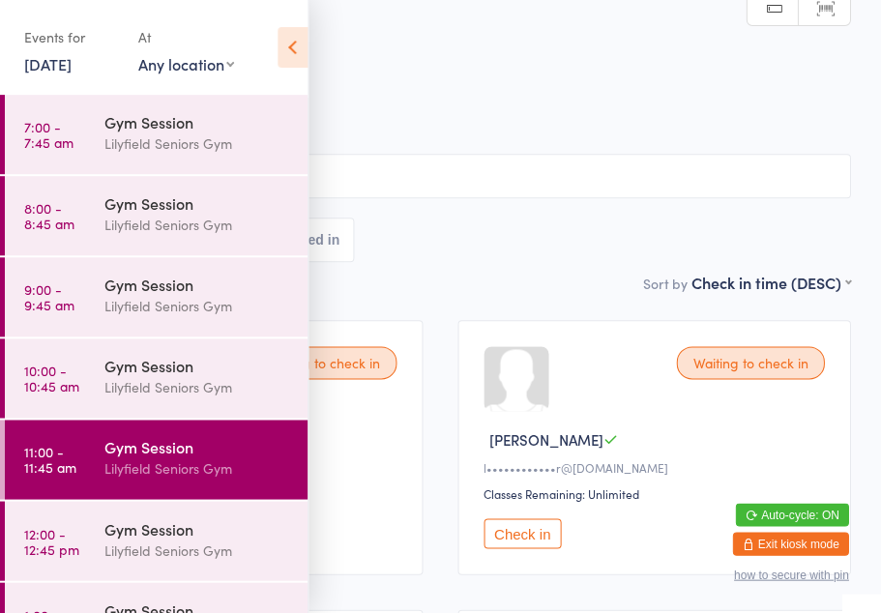
click at [300, 64] on icon at bounding box center [294, 47] width 30 height 41
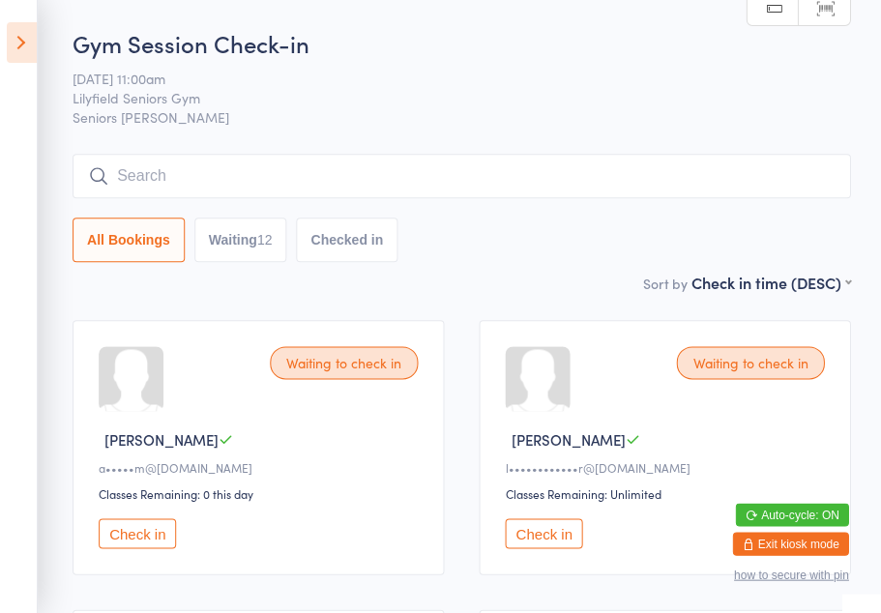
click at [212, 238] on button "Waiting 12" at bounding box center [241, 240] width 93 height 44
select select "0"
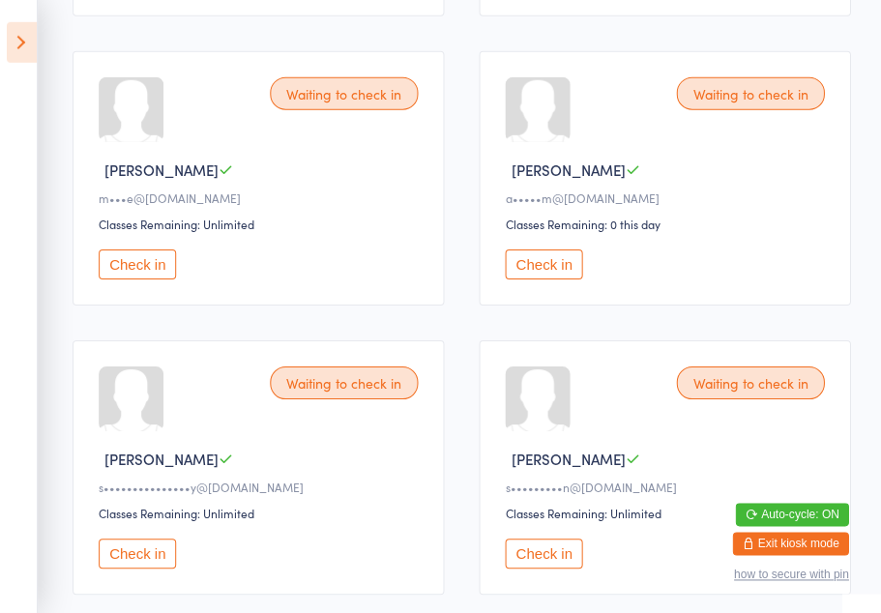
scroll to position [1427, 0]
click at [158, 568] on button "Check in" at bounding box center [138, 553] width 77 height 30
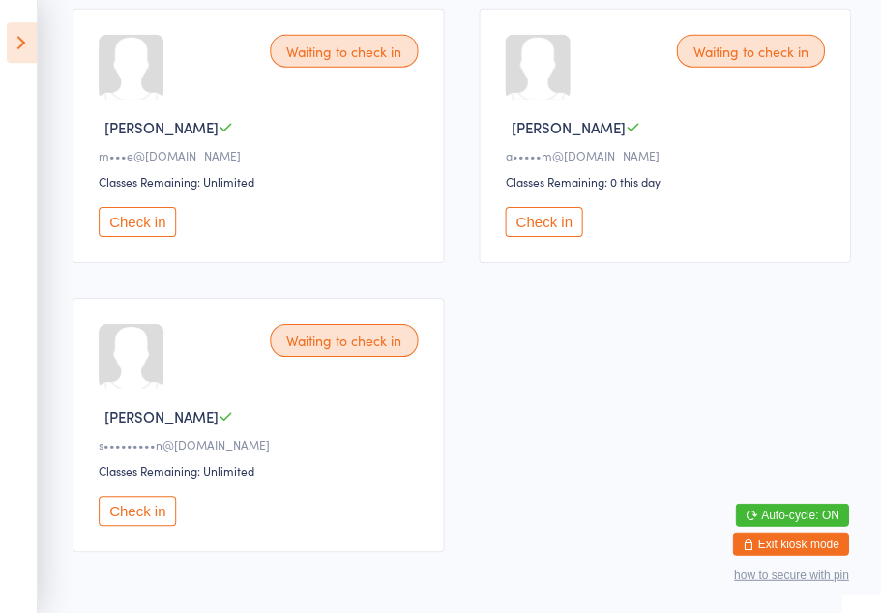
scroll to position [1468, 0]
click at [539, 237] on button "Check in" at bounding box center [544, 222] width 77 height 30
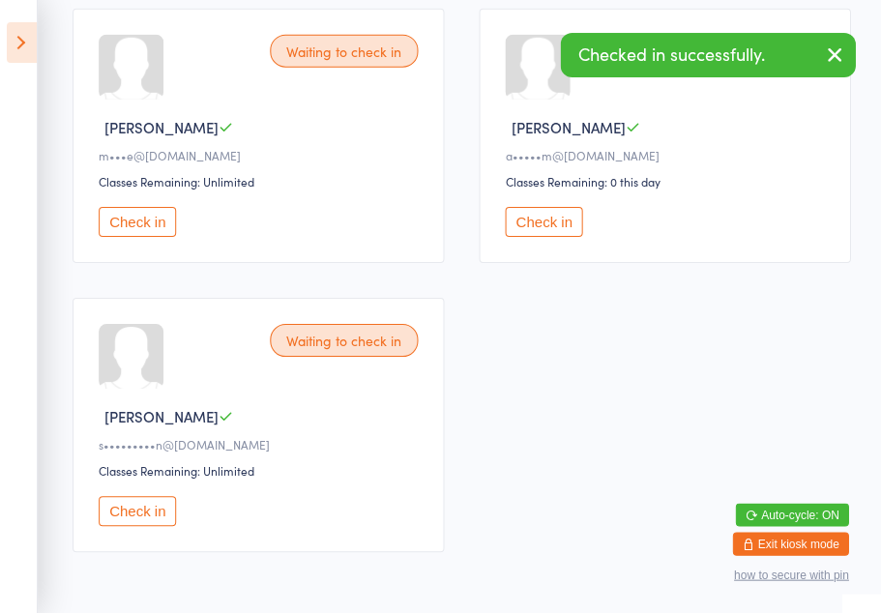
scroll to position [1281, 0]
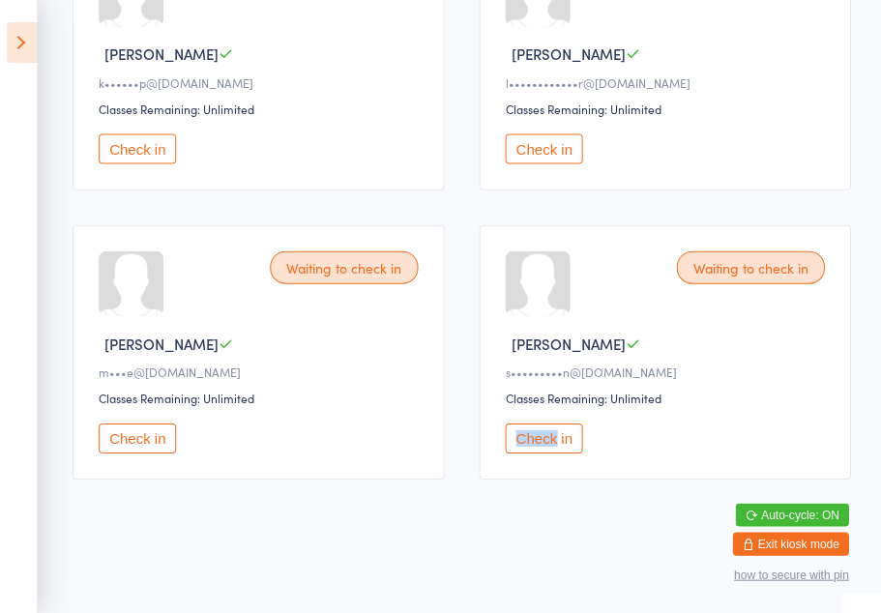
click at [547, 445] on button "Check in" at bounding box center [544, 438] width 77 height 30
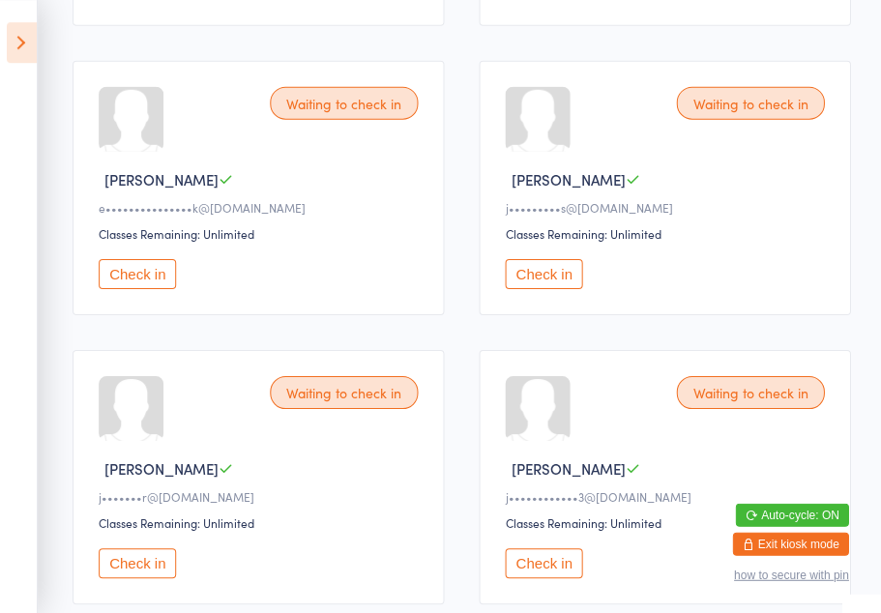
scroll to position [549, 0]
click at [134, 288] on button "Check in" at bounding box center [138, 273] width 77 height 30
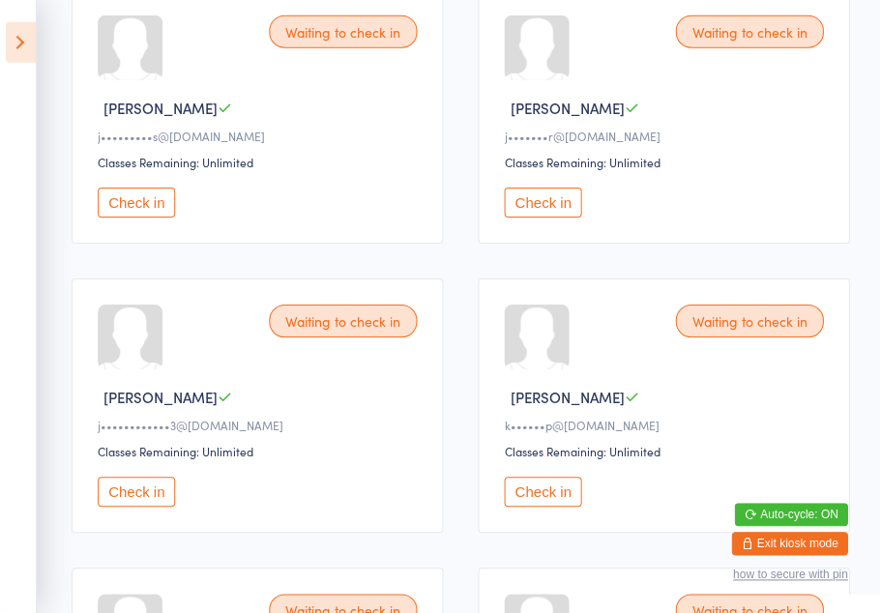
scroll to position [621, 0]
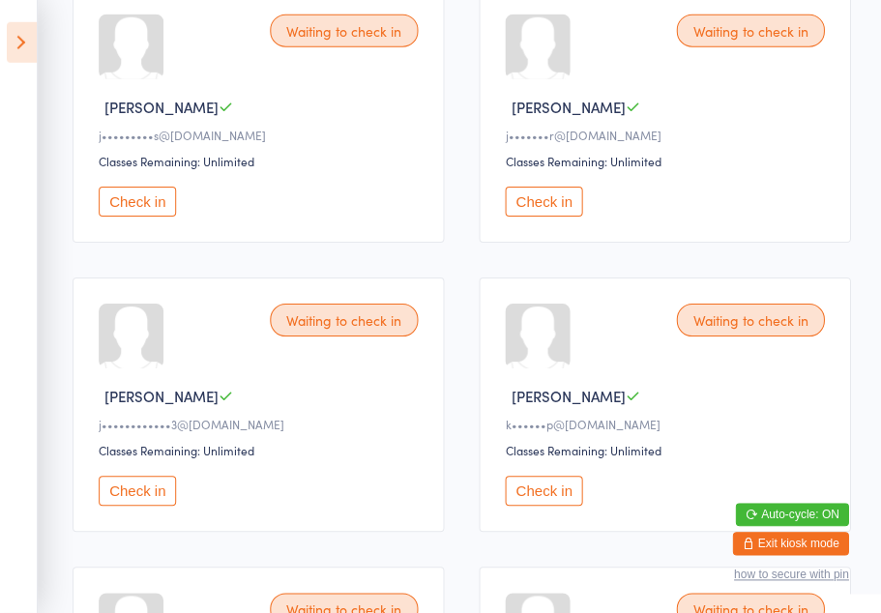
click at [150, 506] on button "Check in" at bounding box center [138, 491] width 77 height 30
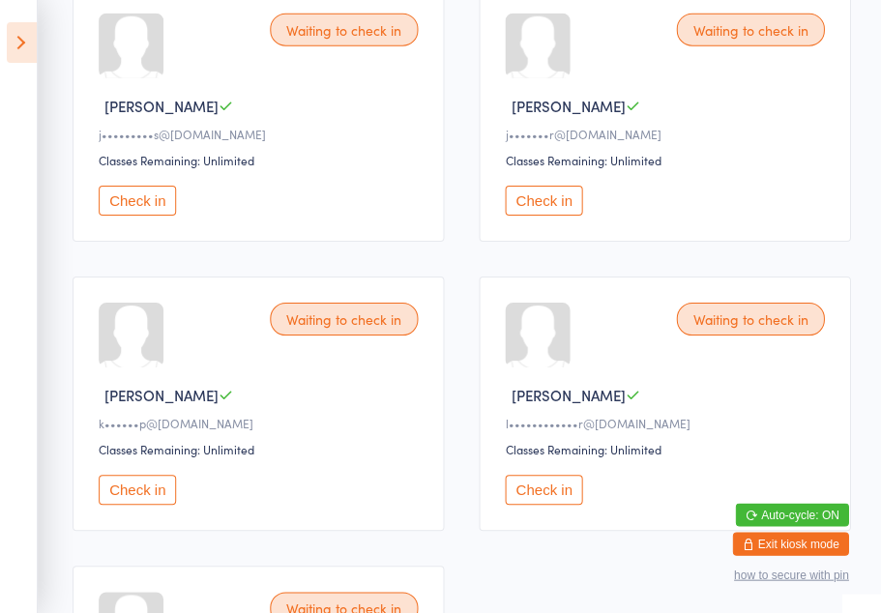
click at [540, 216] on button "Check in" at bounding box center [544, 201] width 77 height 30
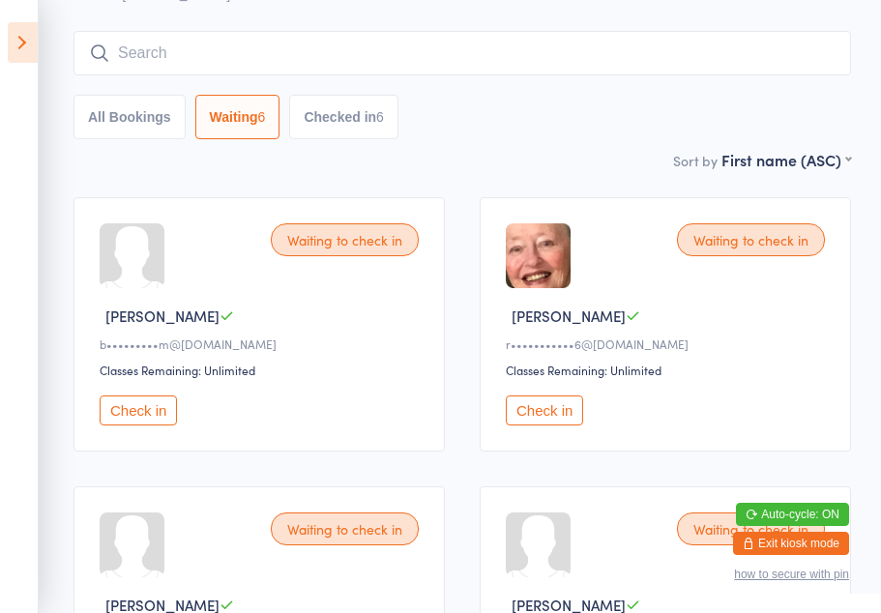
scroll to position [189, 0]
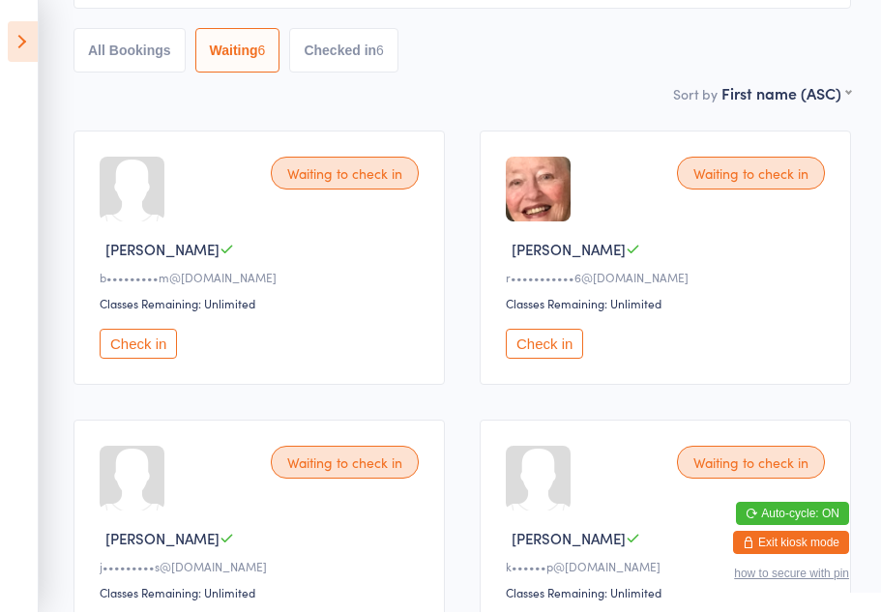
click at [138, 356] on button "Check in" at bounding box center [138, 345] width 77 height 30
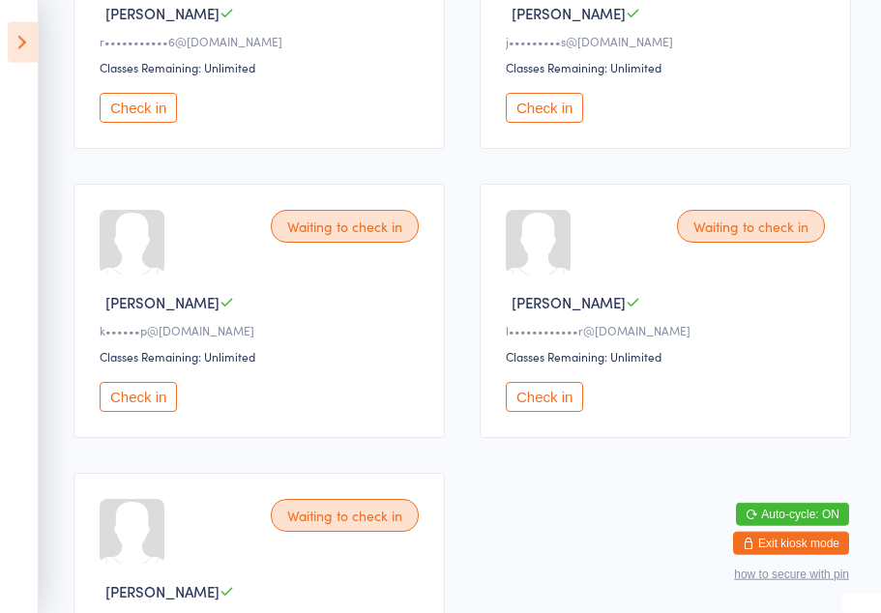
scroll to position [427, 0]
click at [153, 411] on button "Check in" at bounding box center [138, 396] width 77 height 30
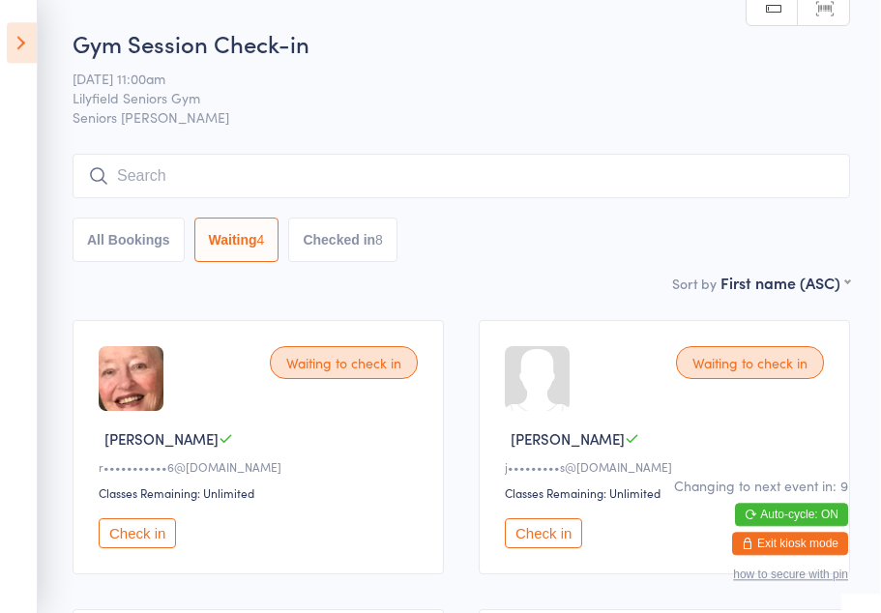
scroll to position [0, 0]
click at [23, 45] on icon at bounding box center [23, 42] width 30 height 41
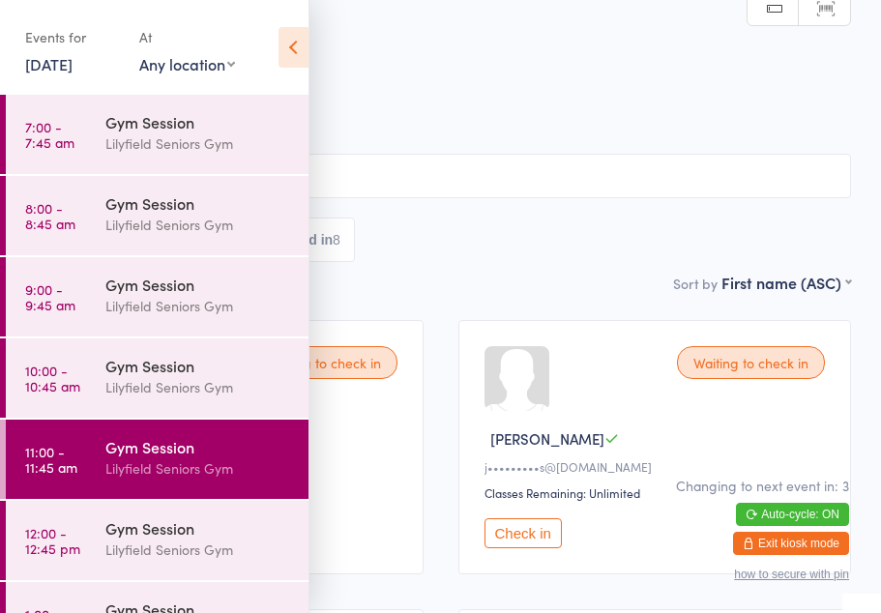
click at [168, 539] on div "Gym Session" at bounding box center [198, 527] width 187 height 21
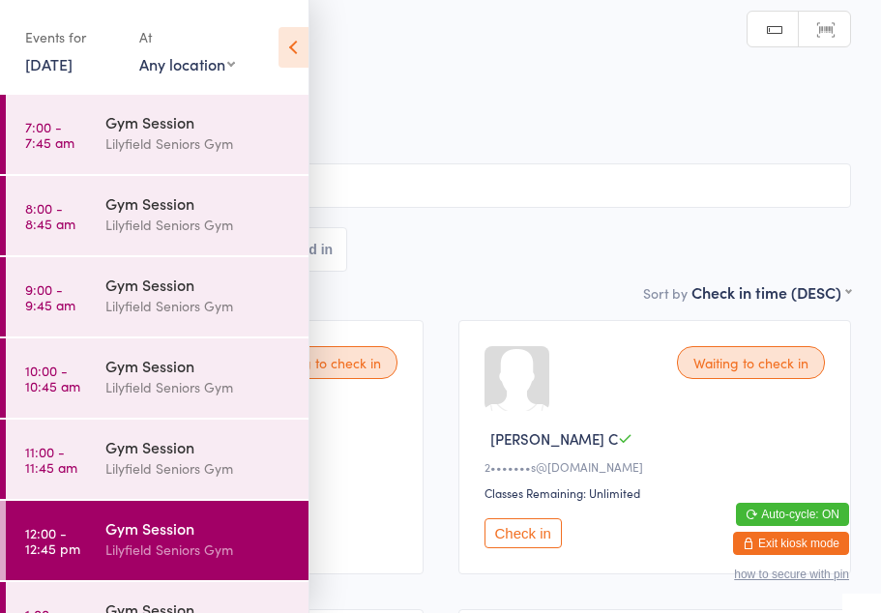
click at [295, 46] on icon at bounding box center [294, 47] width 30 height 41
click at [294, 44] on icon at bounding box center [294, 47] width 30 height 41
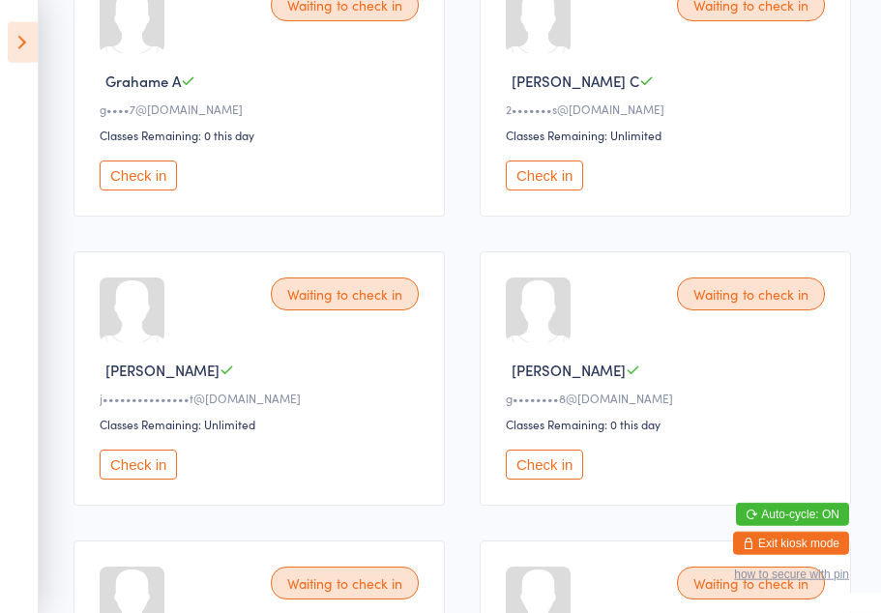
scroll to position [359, 0]
click at [142, 505] on div "Waiting to check in Julie C j•••••••••••••••t@gmail.com Classes Remaining: Unli…" at bounding box center [259, 378] width 371 height 254
click at [146, 479] on button "Check in" at bounding box center [138, 464] width 77 height 30
click at [148, 473] on button "Check in" at bounding box center [138, 464] width 77 height 30
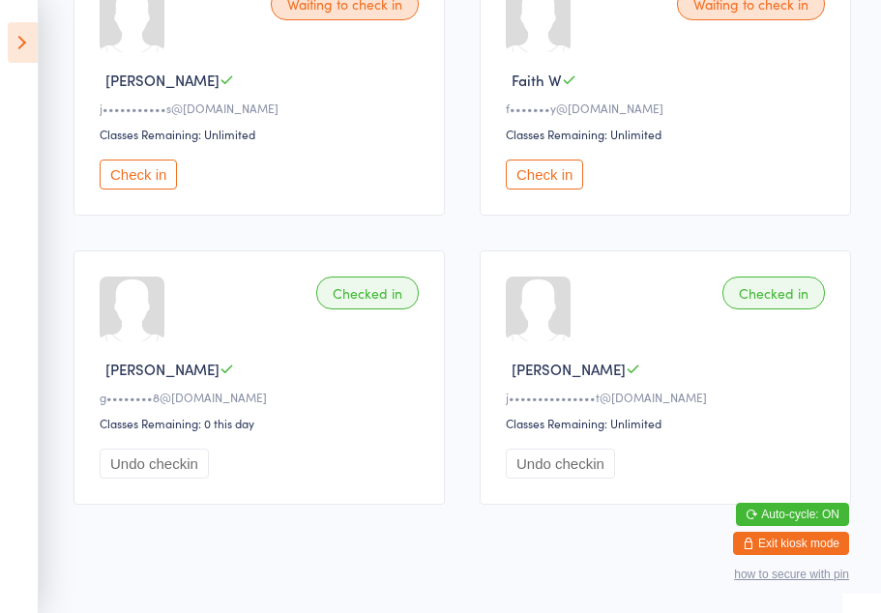
scroll to position [939, 0]
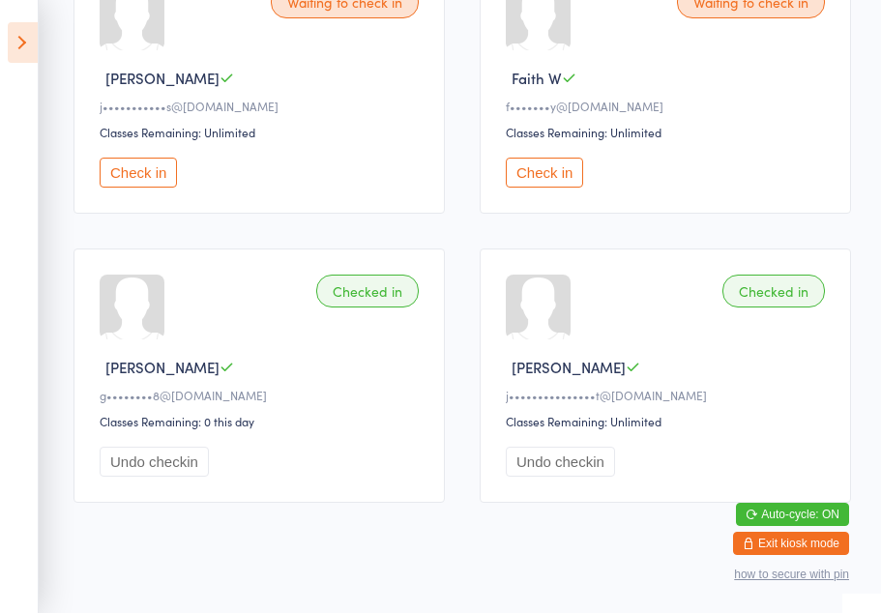
click at [551, 188] on button "Check in" at bounding box center [544, 173] width 77 height 30
click at [172, 188] on button "Check in" at bounding box center [138, 173] width 77 height 30
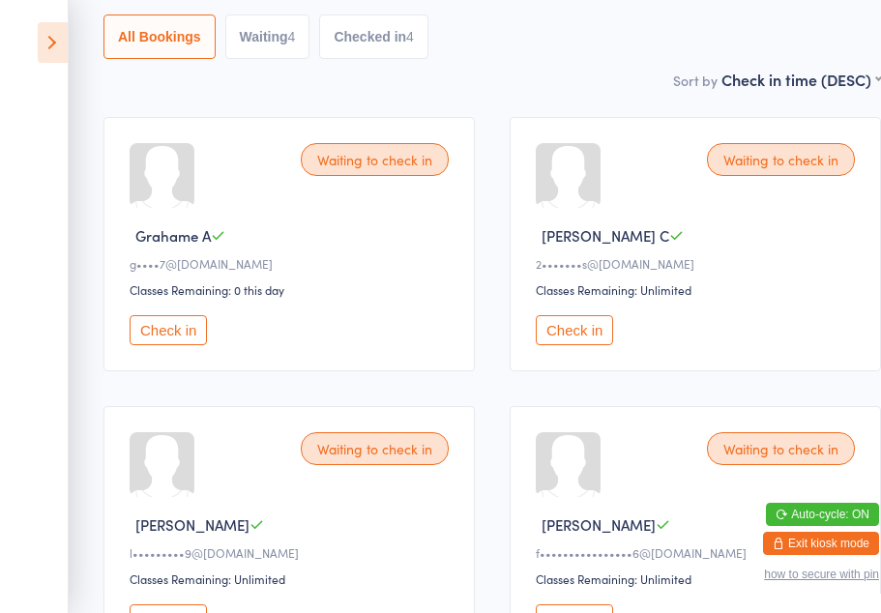
scroll to position [0, 0]
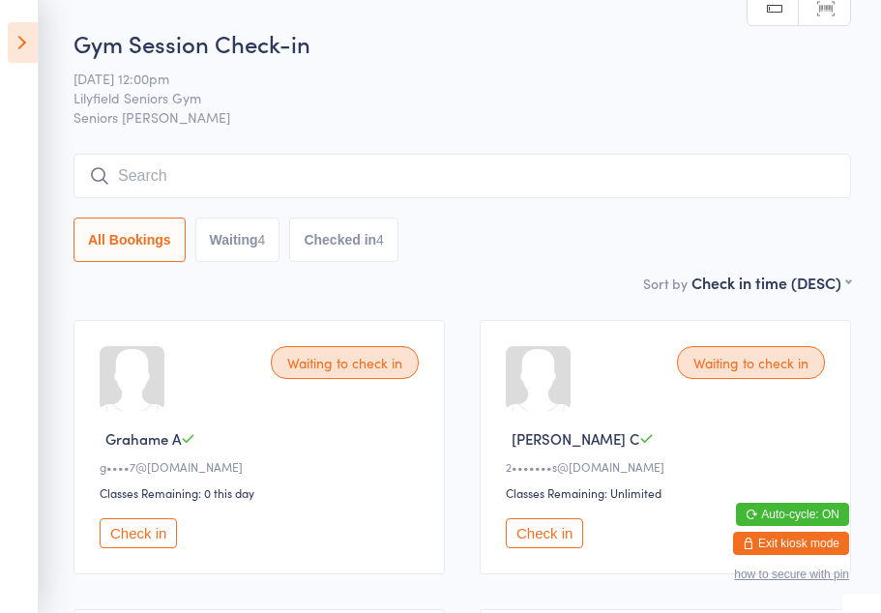
click at [278, 241] on button "Waiting 4" at bounding box center [237, 240] width 85 height 44
select select "0"
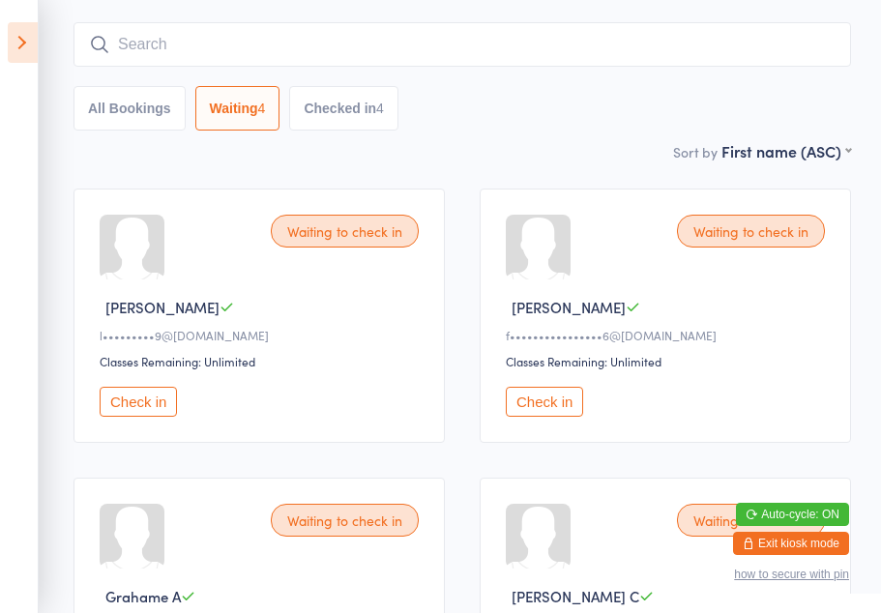
scroll to position [396, 0]
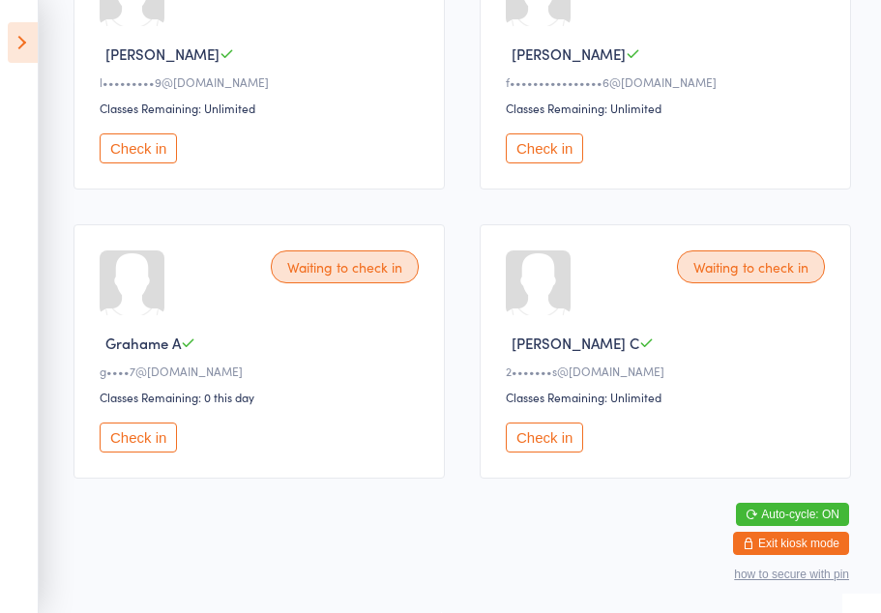
click at [37, 53] on icon at bounding box center [23, 42] width 30 height 41
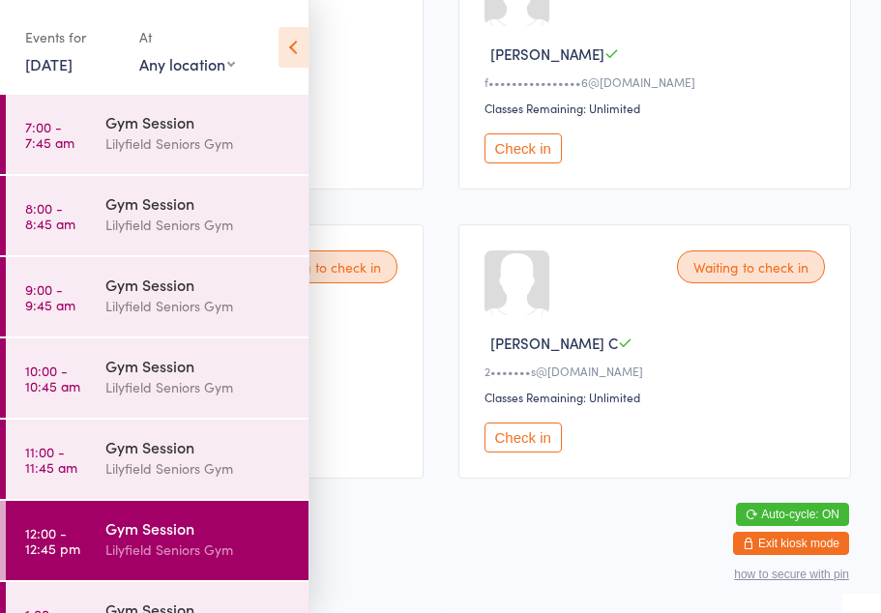
click at [33, 50] on div "Events for" at bounding box center [72, 37] width 95 height 32
click at [184, 543] on div "Lilyfield Seniors Gym" at bounding box center [198, 550] width 187 height 22
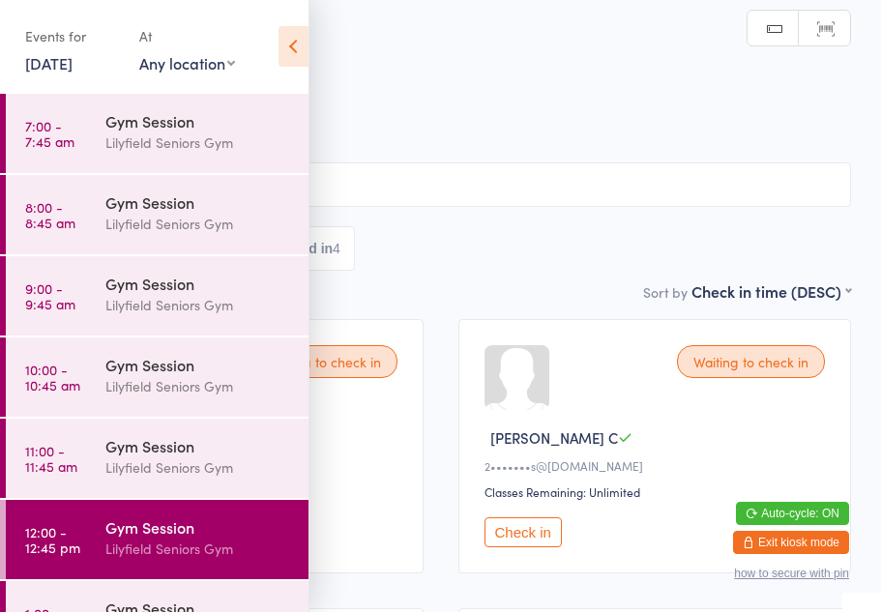
click at [299, 56] on icon at bounding box center [294, 47] width 30 height 41
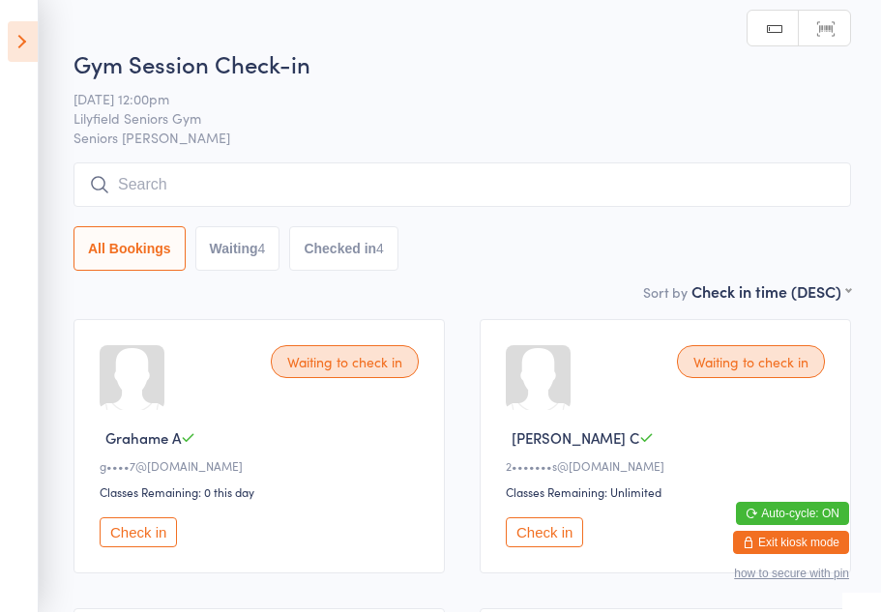
click at [148, 540] on button "Check in" at bounding box center [138, 533] width 77 height 30
